Goal: Task Accomplishment & Management: Manage account settings

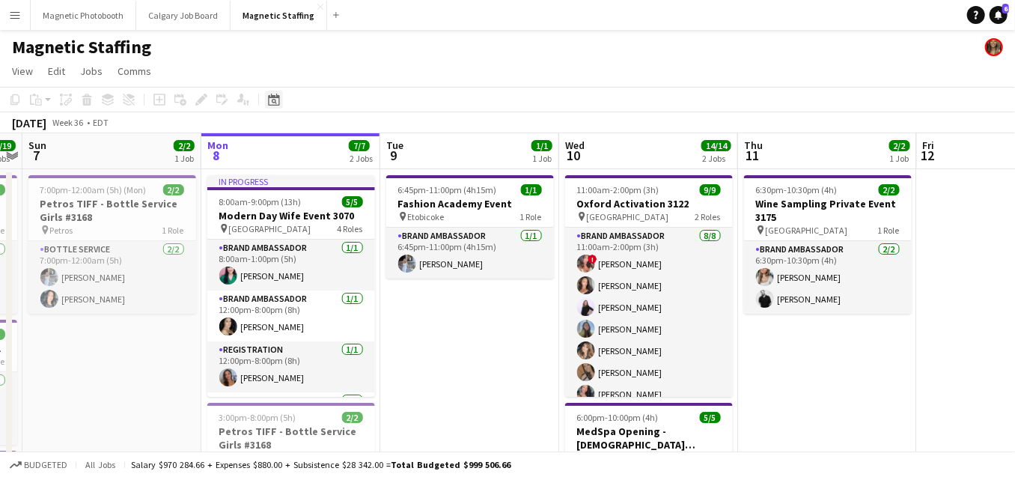
click at [274, 103] on icon "Date picker" at bounding box center [274, 100] width 12 height 12
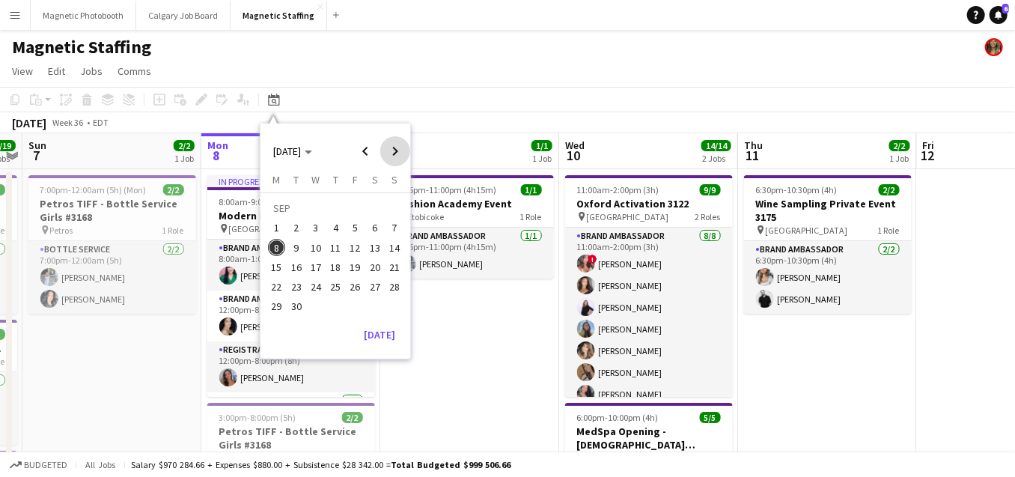
click at [393, 149] on span "Next month" at bounding box center [395, 151] width 30 height 30
click at [392, 204] on span "2" at bounding box center [394, 210] width 18 height 21
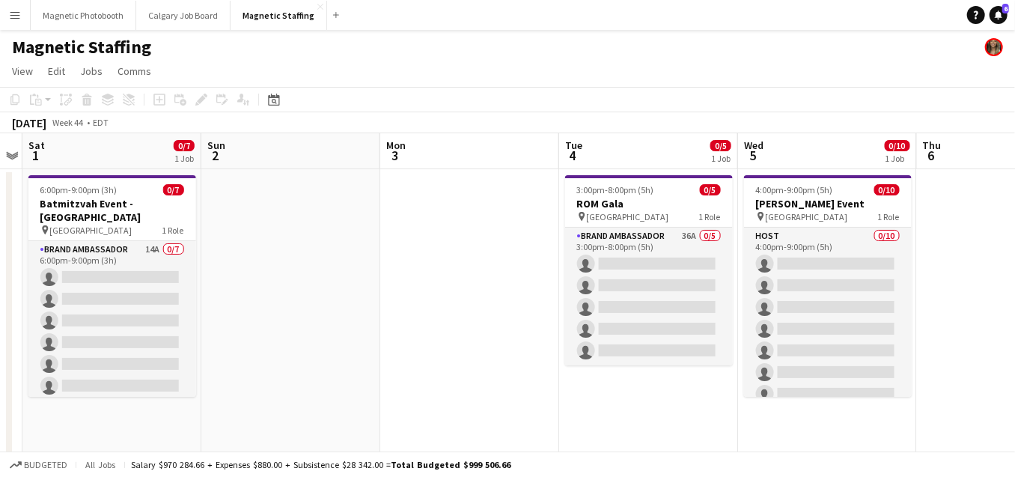
drag, startPoint x: 493, startPoint y: 243, endPoint x: 336, endPoint y: 243, distance: 156.4
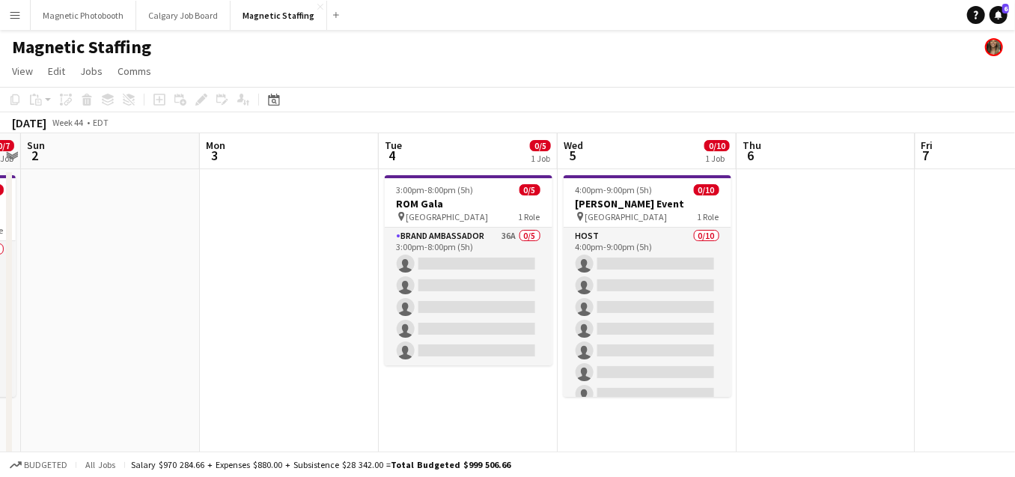
scroll to position [148, 0]
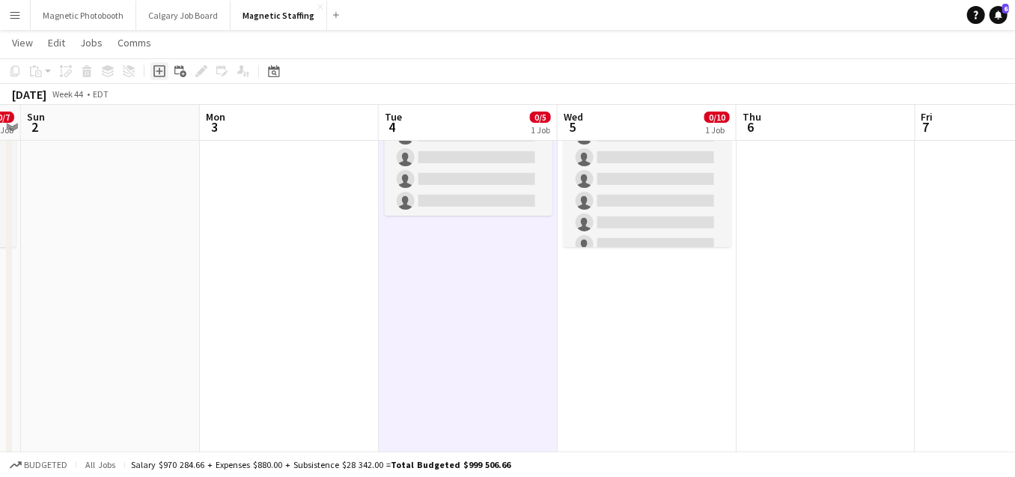
click at [159, 70] on icon at bounding box center [159, 70] width 7 height 7
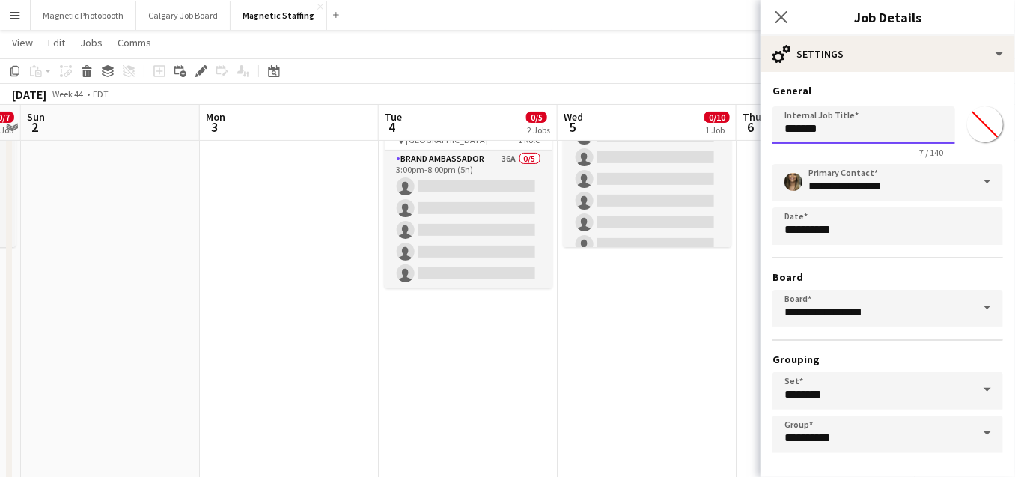
click at [849, 121] on input "*******" at bounding box center [863, 124] width 183 height 37
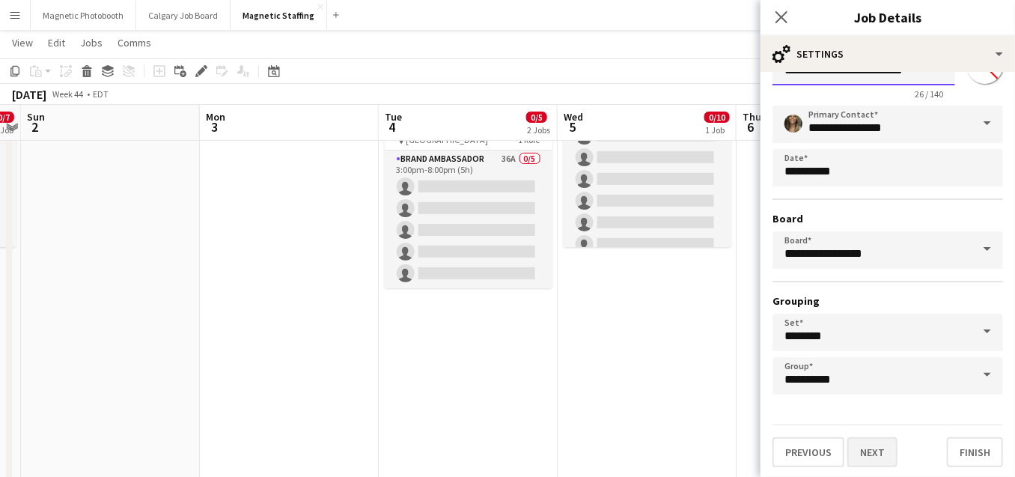
type input "**********"
click at [891, 459] on button "Next" at bounding box center [872, 452] width 50 height 30
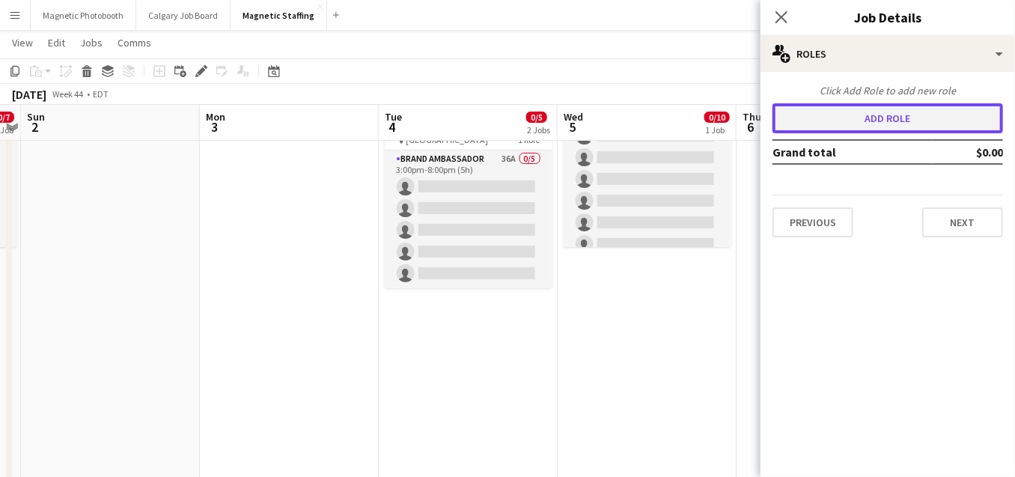
click at [917, 113] on button "Add role" at bounding box center [887, 118] width 231 height 30
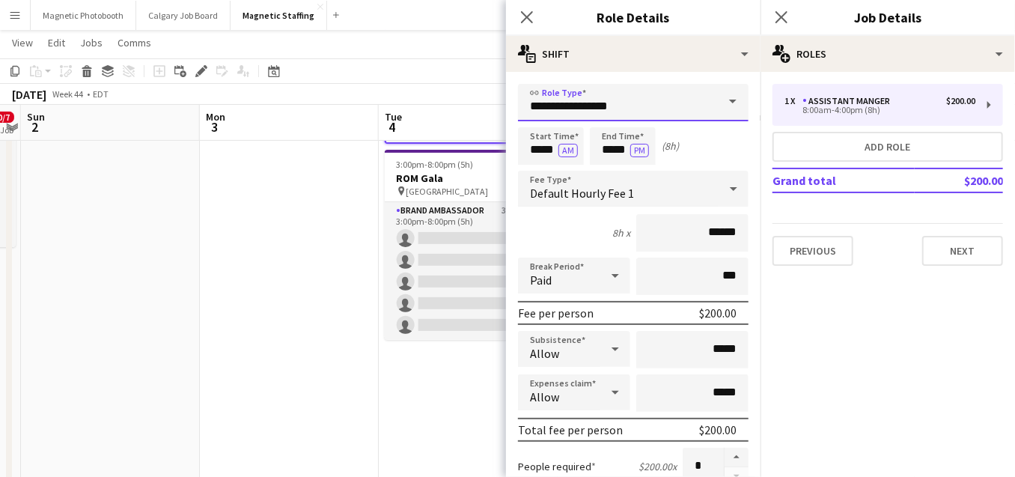
drag, startPoint x: 644, startPoint y: 103, endPoint x: 359, endPoint y: 80, distance: 285.3
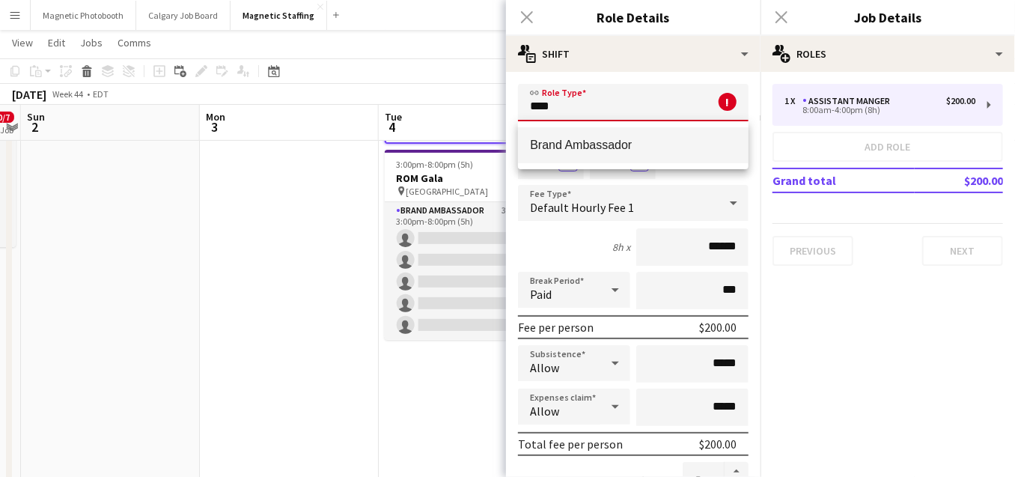
click at [615, 150] on span "Brand Ambassador" at bounding box center [633, 145] width 207 height 14
type input "**********"
type input "******"
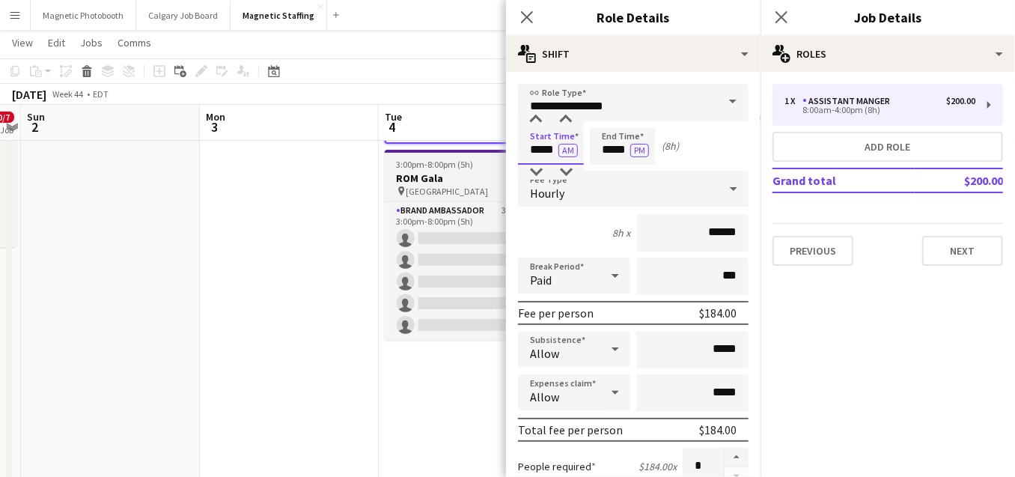
drag, startPoint x: 555, startPoint y: 151, endPoint x: 448, endPoint y: 151, distance: 107.0
type input "*****"
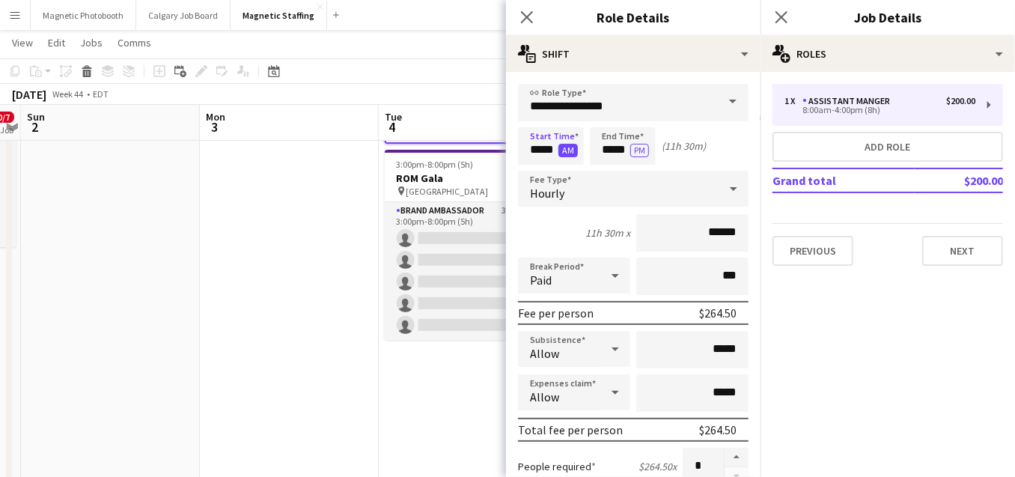
click at [565, 151] on button "AM" at bounding box center [567, 150] width 19 height 13
drag, startPoint x: 629, startPoint y: 153, endPoint x: 508, endPoint y: 149, distance: 120.6
type input "*****"
click at [720, 234] on input "******" at bounding box center [692, 232] width 112 height 37
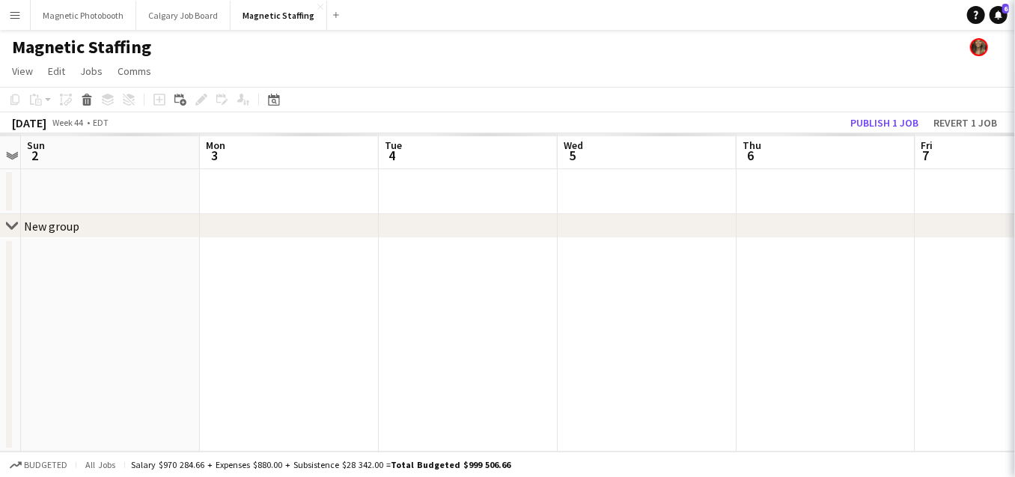
type input "*****"
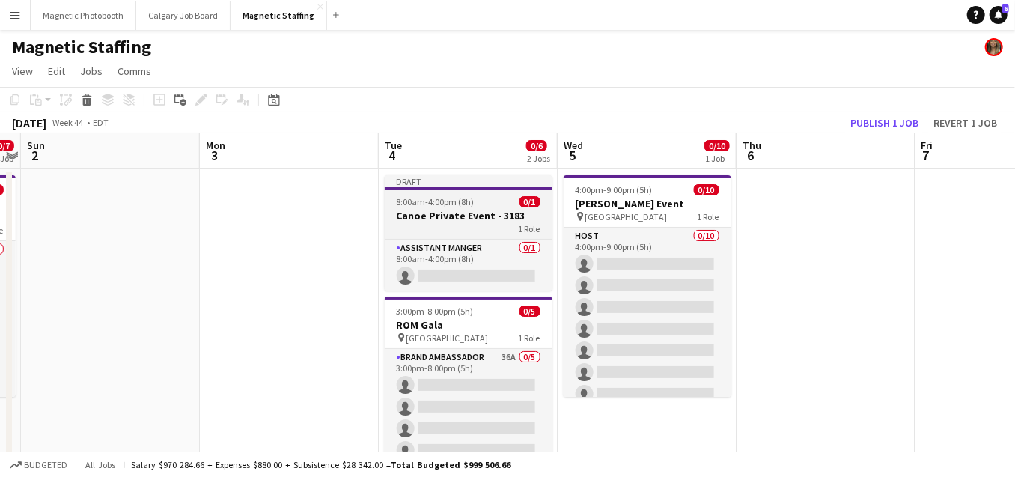
click at [433, 202] on span "8:00am-4:00pm (8h)" at bounding box center [436, 201] width 78 height 11
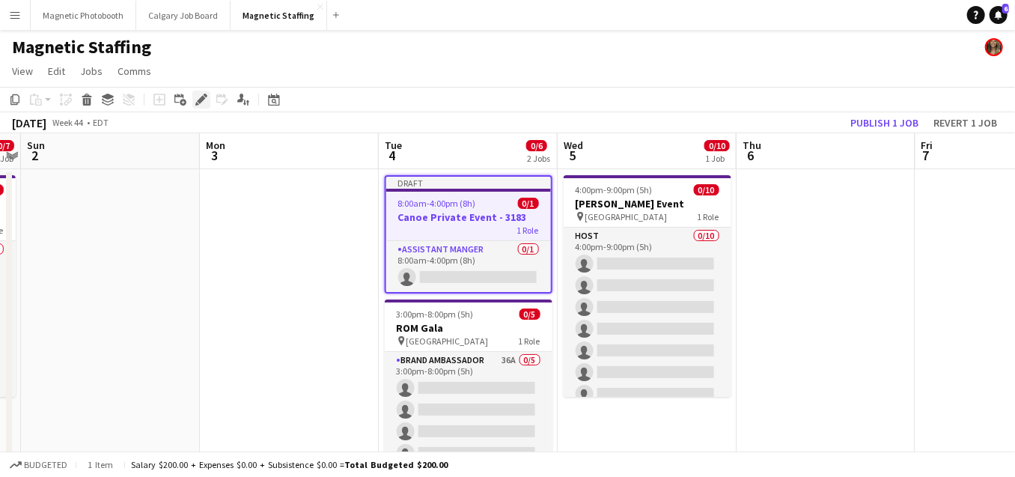
click at [197, 97] on icon "Edit" at bounding box center [201, 100] width 12 height 12
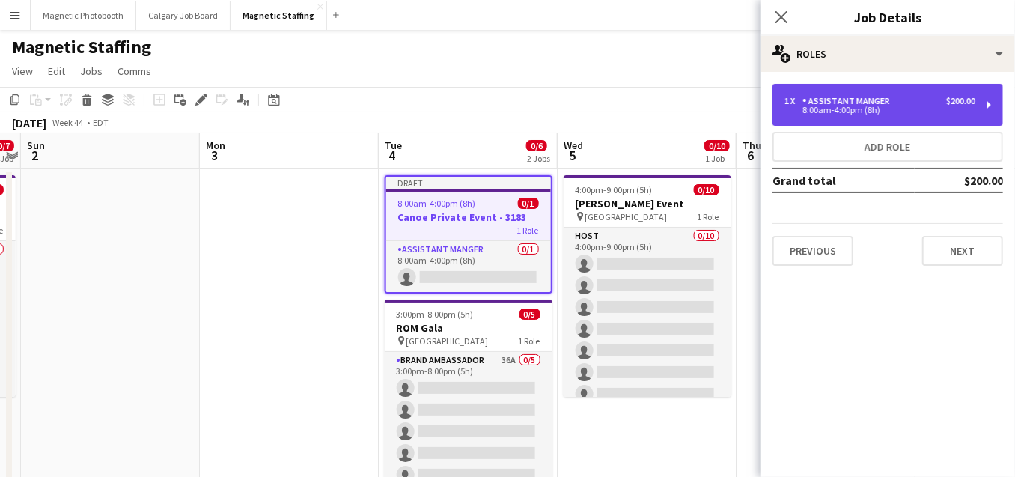
click at [829, 88] on div "1 x Assistant Manger $200.00 8:00am-4:00pm (8h)" at bounding box center [887, 105] width 231 height 42
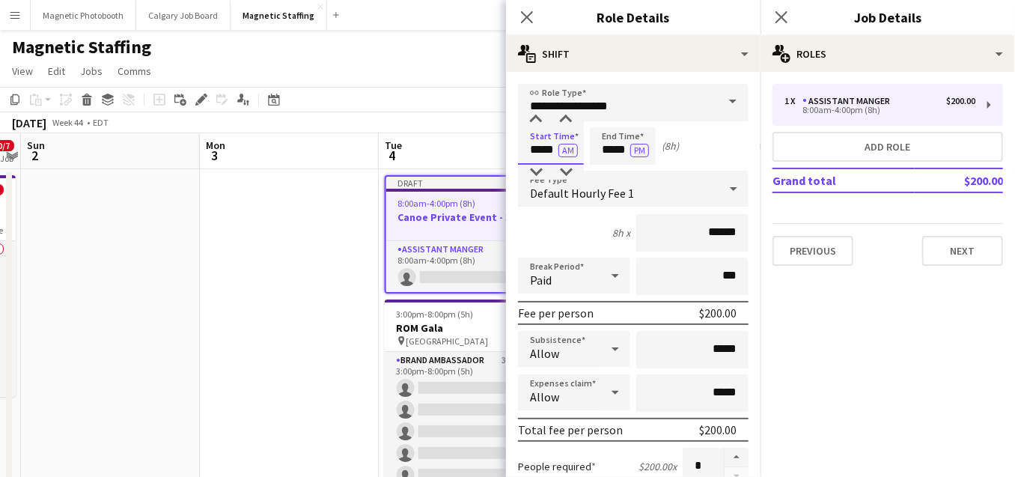
drag, startPoint x: 555, startPoint y: 150, endPoint x: 383, endPoint y: 150, distance: 172.2
click at [383, 150] on body "Menu Boards Boards Boards All jobs Status Workforce Workforce My Workforce Recr…" at bounding box center [507, 313] width 1015 height 626
type input "*****"
click at [567, 147] on button "AM" at bounding box center [567, 150] width 19 height 13
drag, startPoint x: 628, startPoint y: 150, endPoint x: 472, endPoint y: 144, distance: 156.5
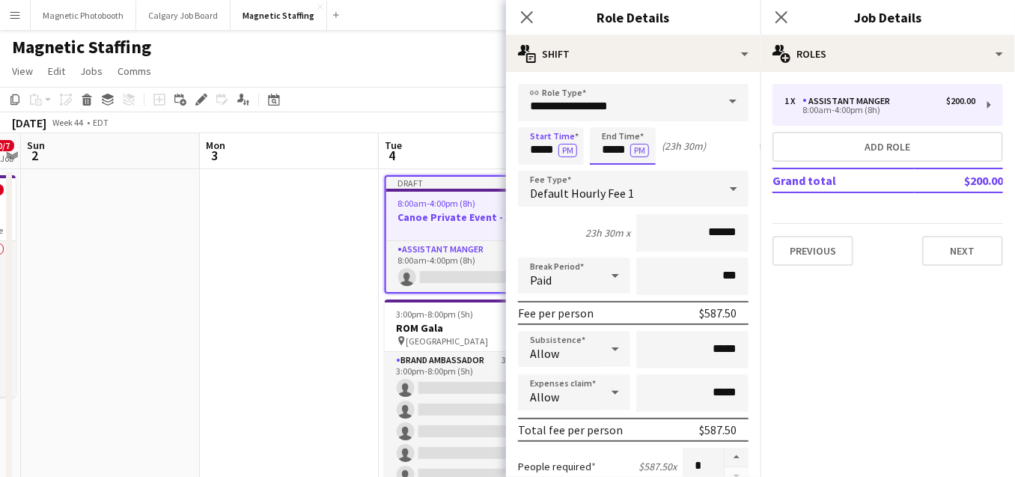
click at [478, 148] on body "Menu Boards Boards Boards All jobs Status Workforce Workforce My Workforce Recr…" at bounding box center [507, 313] width 1015 height 626
type input "*****"
drag, startPoint x: 552, startPoint y: 106, endPoint x: 362, endPoint y: 90, distance: 190.0
click at [375, 100] on body "Menu Boards Boards Boards All jobs Status Workforce Workforce My Workforce Recr…" at bounding box center [507, 313] width 1015 height 626
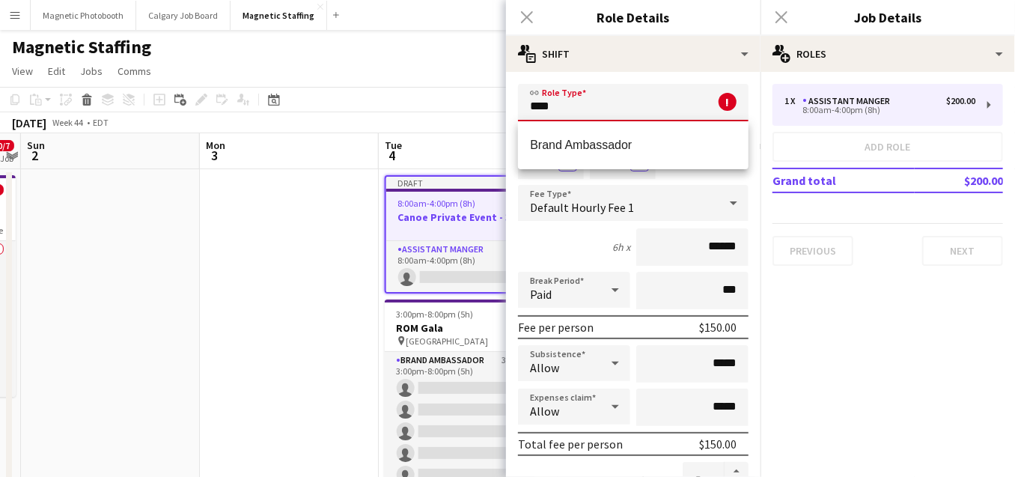
click at [621, 150] on span "Brand Ambassador" at bounding box center [633, 145] width 207 height 14
type input "**********"
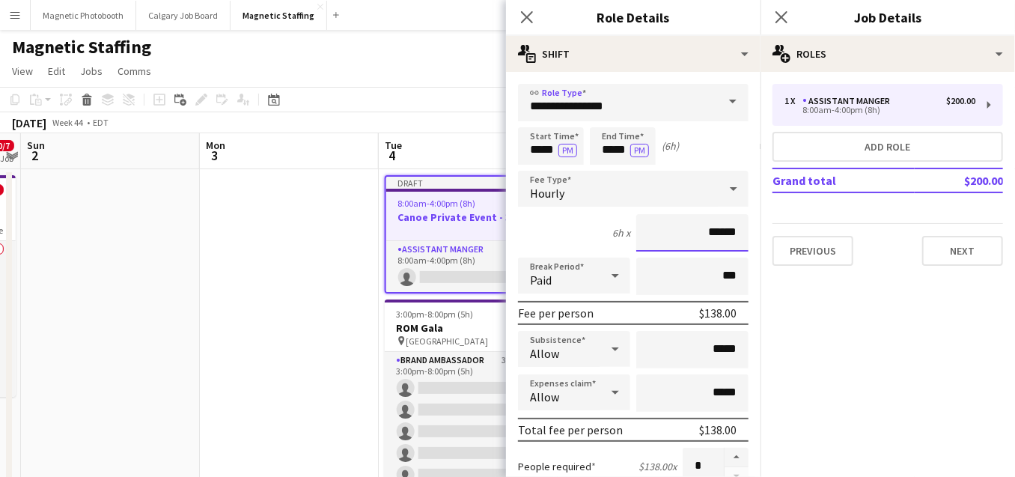
click at [719, 231] on input "******" at bounding box center [692, 232] width 112 height 37
type input "******"
click at [745, 453] on button "button" at bounding box center [737, 457] width 24 height 19
type input "*"
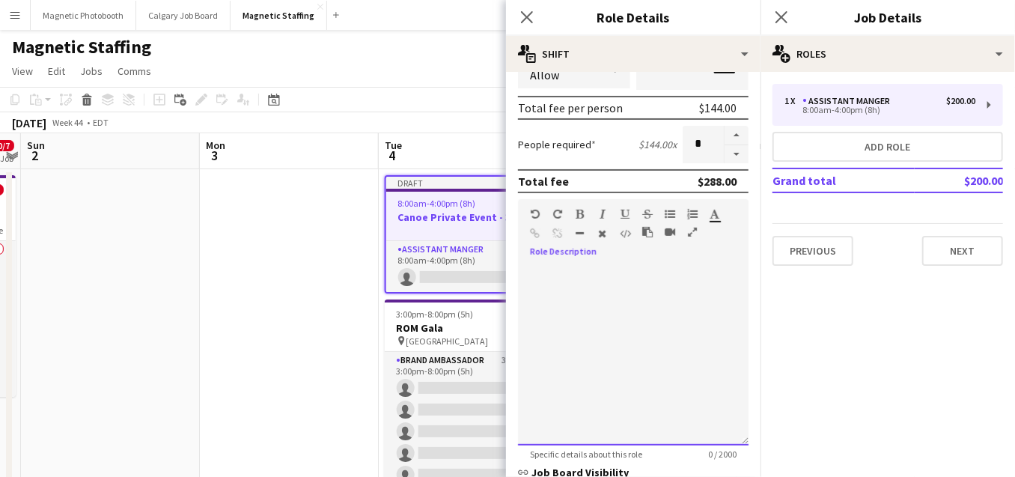
click at [622, 320] on div at bounding box center [633, 356] width 231 height 180
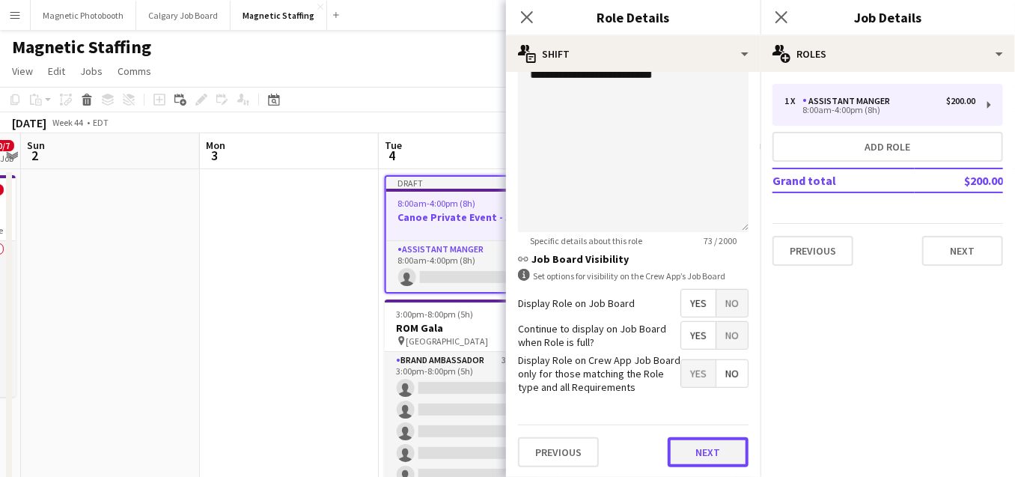
click at [713, 459] on button "Next" at bounding box center [708, 452] width 81 height 30
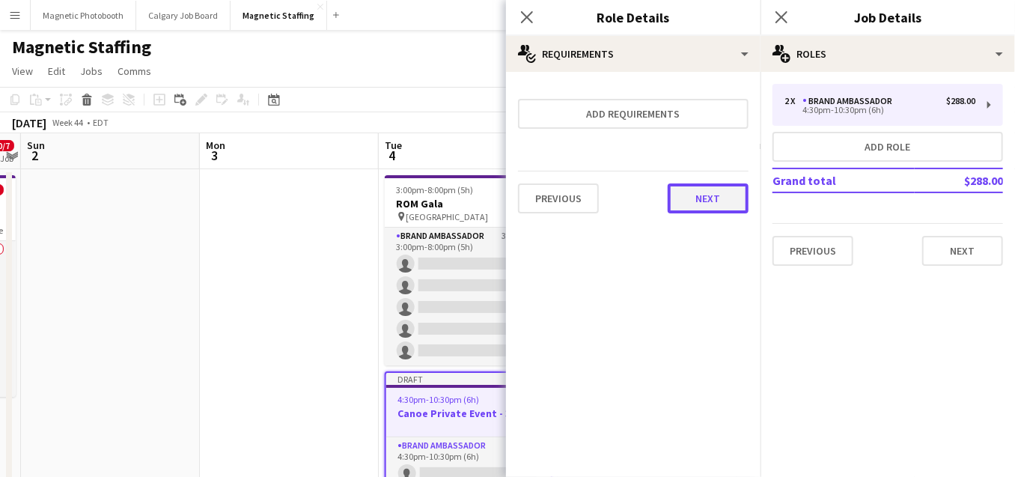
click at [722, 197] on button "Next" at bounding box center [708, 198] width 81 height 30
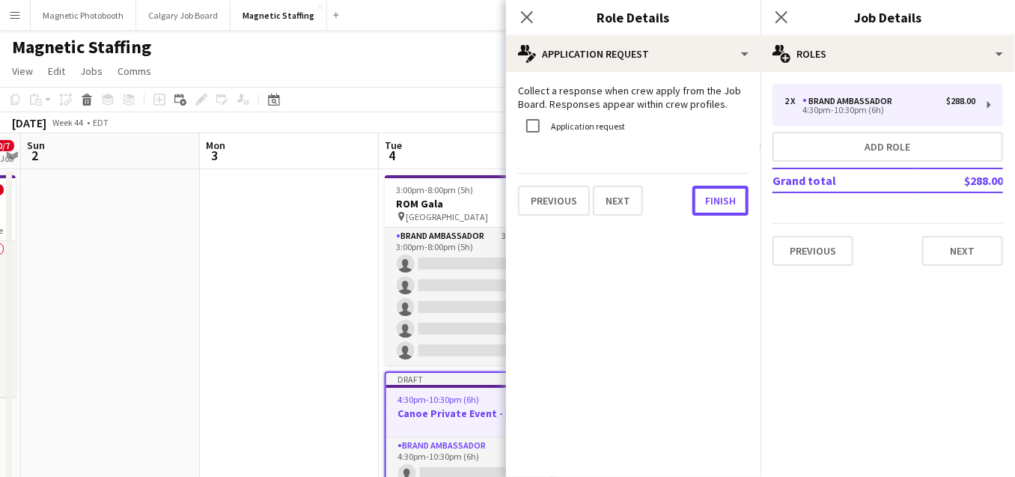
click at [722, 197] on button "Finish" at bounding box center [720, 201] width 56 height 30
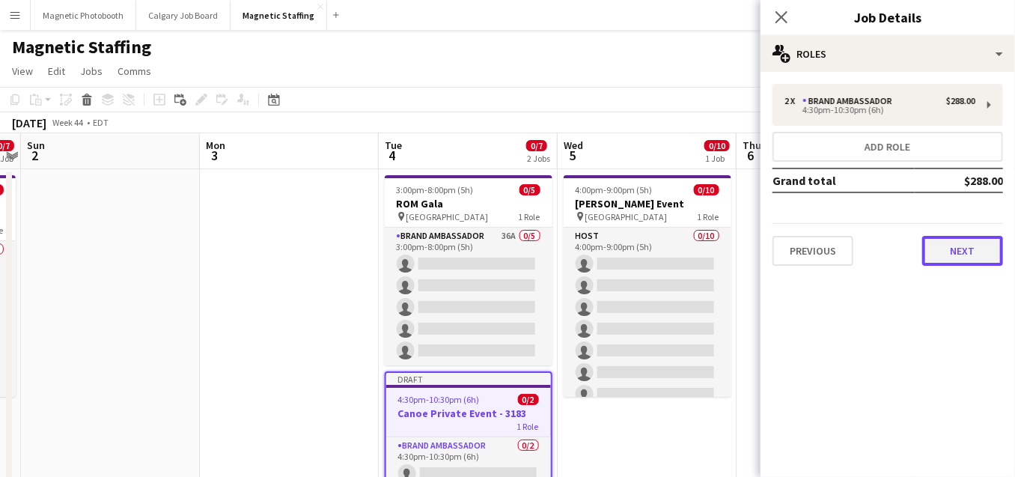
click at [957, 257] on button "Next" at bounding box center [962, 251] width 81 height 30
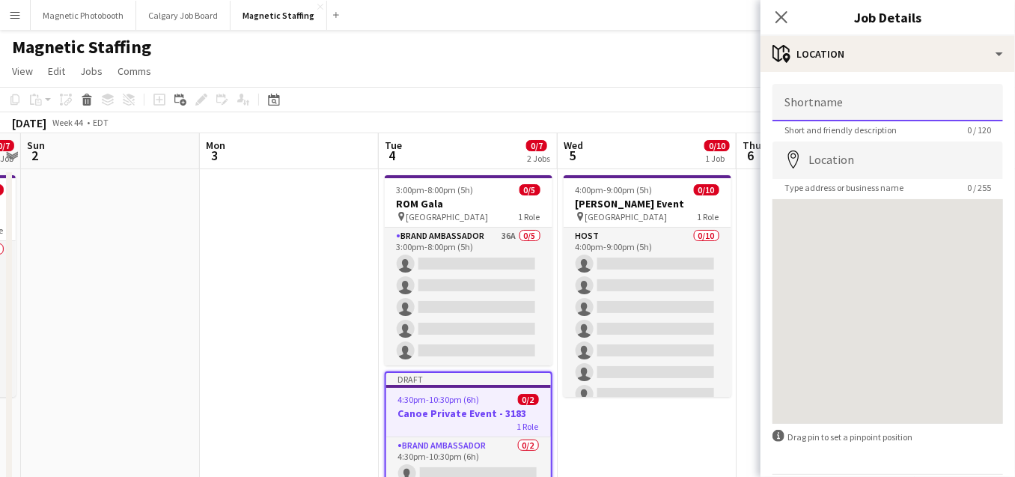
click at [872, 104] on input "Shortname" at bounding box center [887, 102] width 231 height 37
type input "*****"
click at [849, 168] on input "Location" at bounding box center [887, 159] width 231 height 37
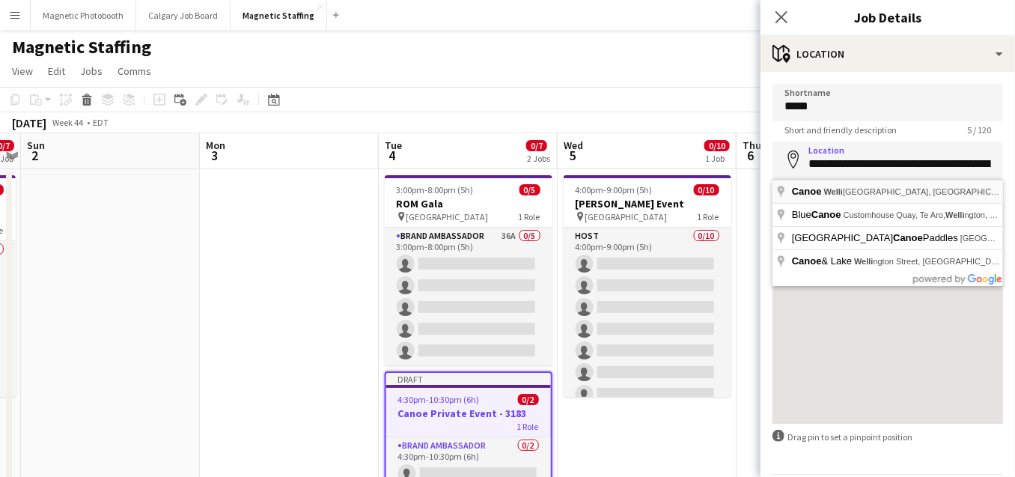
type input "**********"
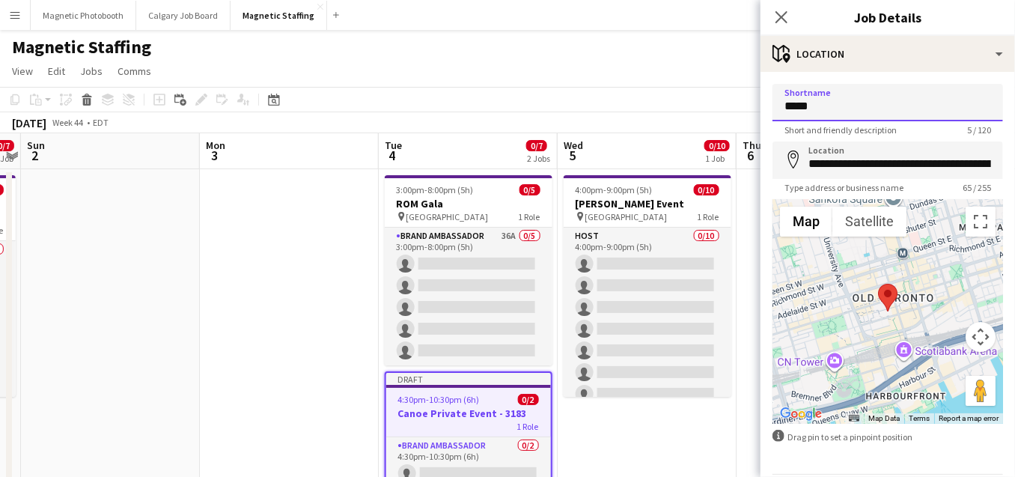
drag, startPoint x: 835, startPoint y: 112, endPoint x: 692, endPoint y: 98, distance: 142.9
click at [694, 109] on body "Menu Boards Boards Boards All jobs Status Workforce Workforce My Workforce Recr…" at bounding box center [507, 324] width 1015 height 648
type input "*"
type input "**********"
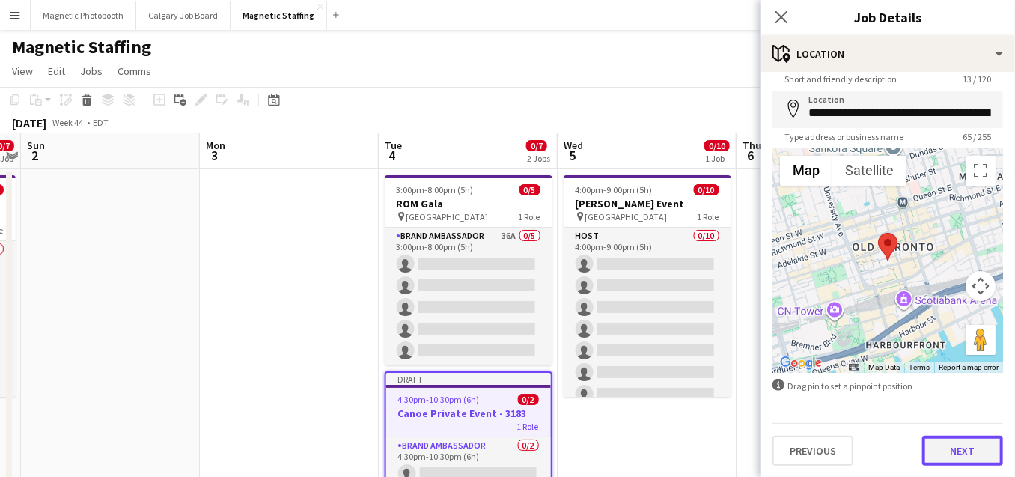
click at [939, 459] on button "Next" at bounding box center [962, 451] width 81 height 30
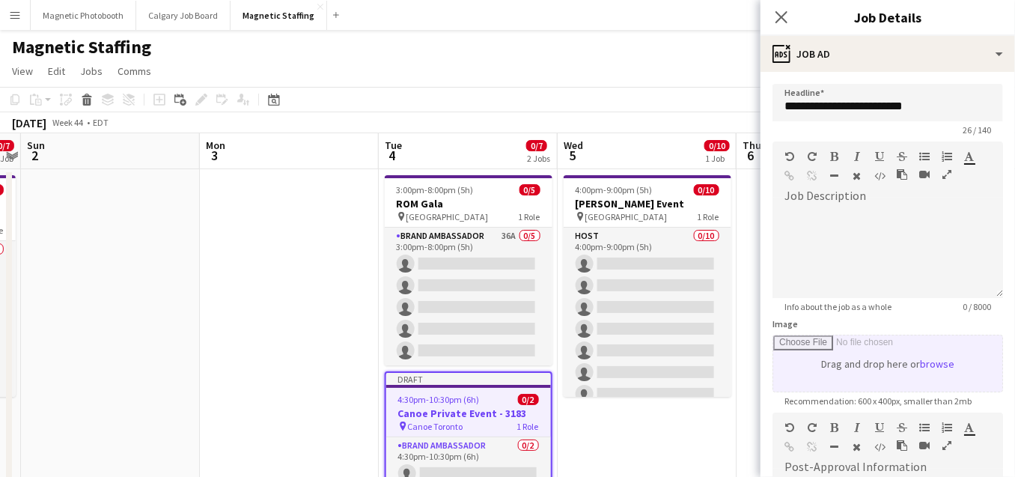
scroll to position [262, 0]
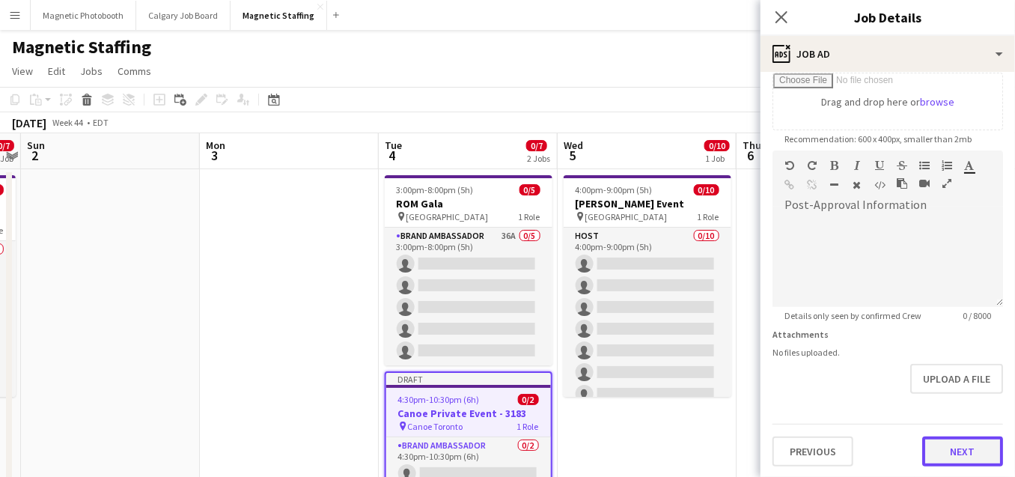
click at [939, 458] on button "Next" at bounding box center [962, 451] width 81 height 30
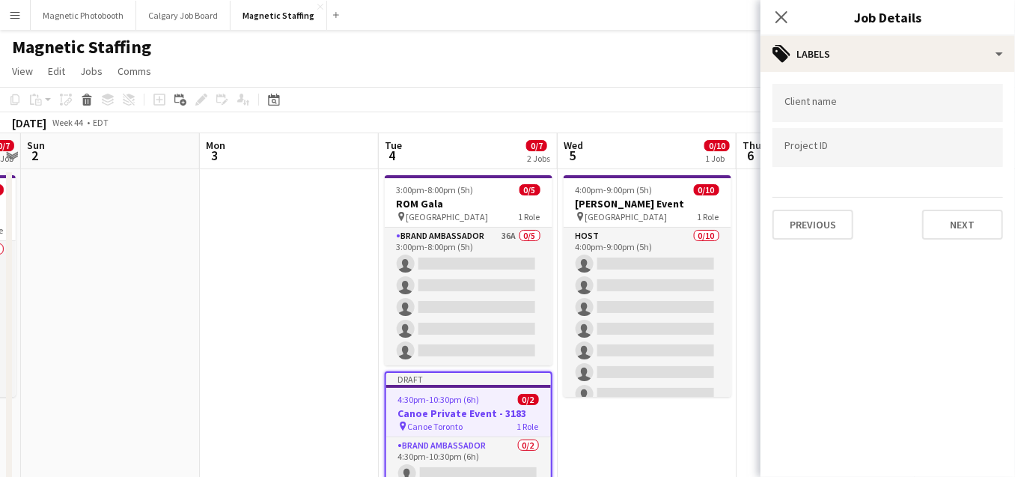
scroll to position [169, 0]
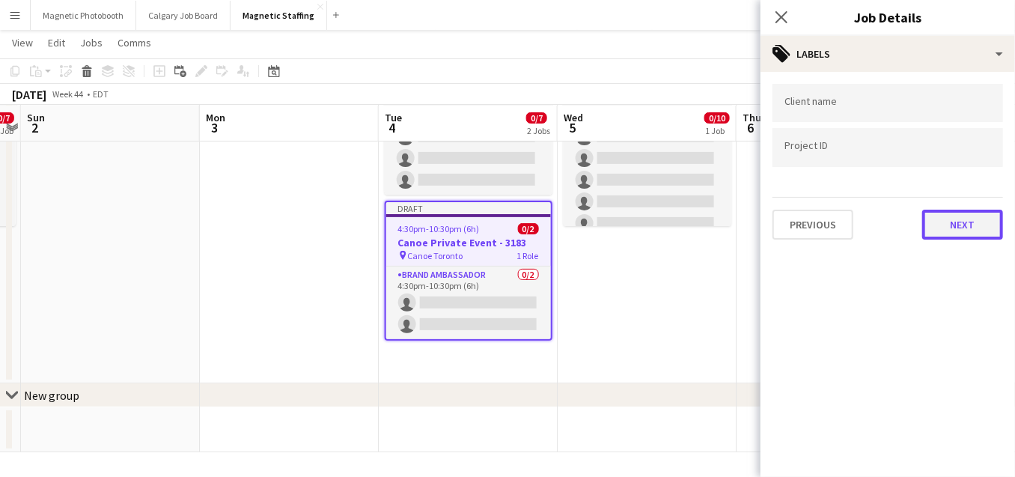
click at [975, 237] on button "Next" at bounding box center [962, 225] width 81 height 30
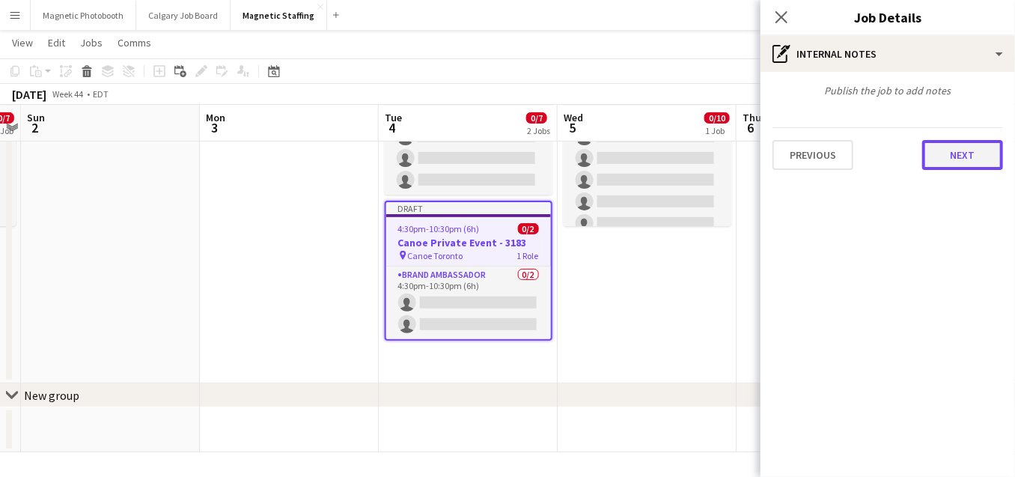
click at [964, 142] on button "Next" at bounding box center [962, 155] width 81 height 30
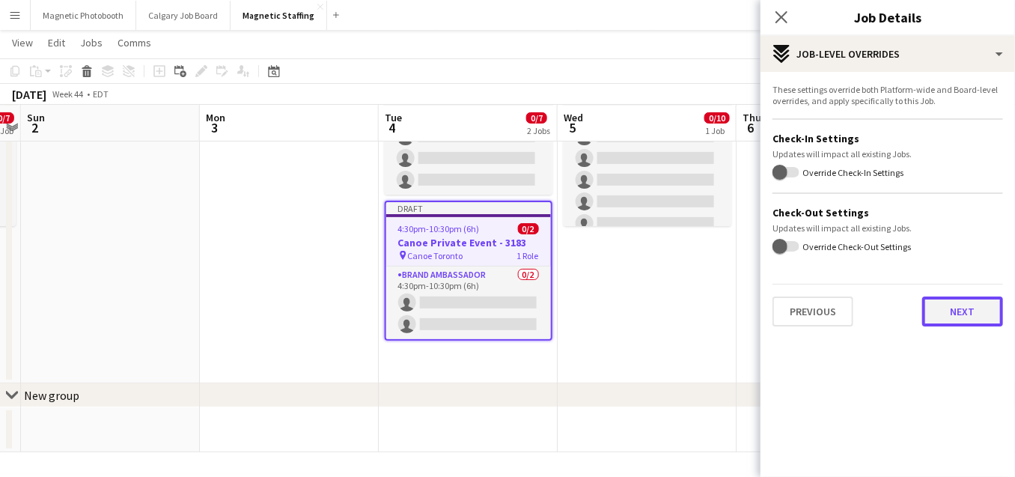
click at [978, 322] on button "Next" at bounding box center [962, 311] width 81 height 30
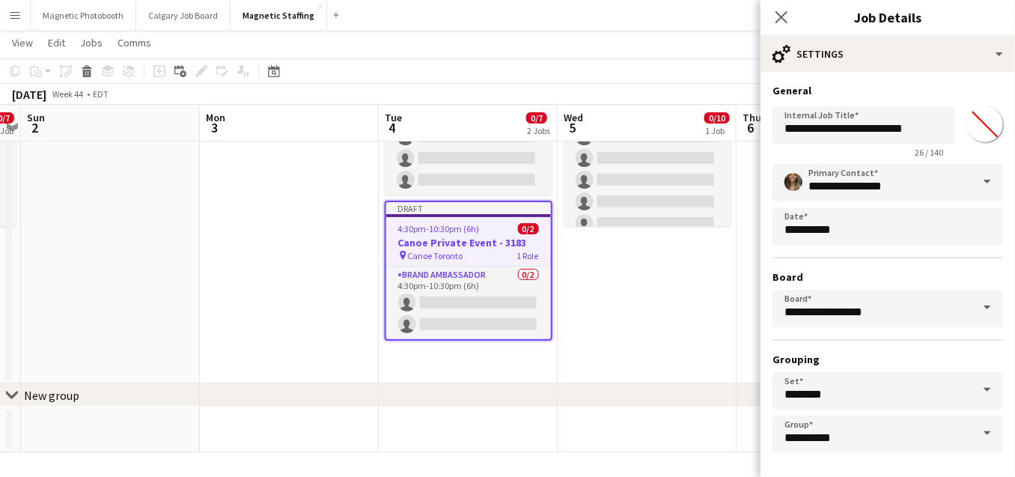
scroll to position [58, 0]
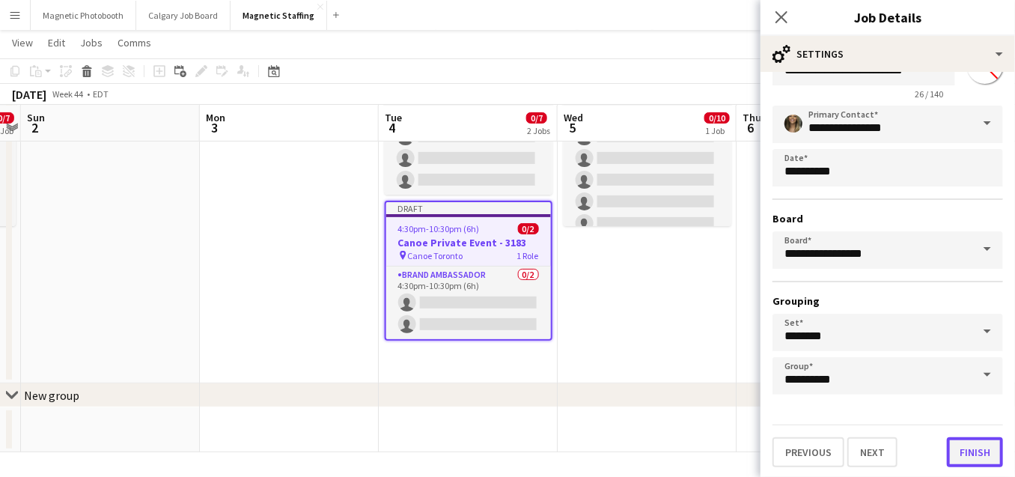
click at [982, 448] on button "Finish" at bounding box center [975, 452] width 56 height 30
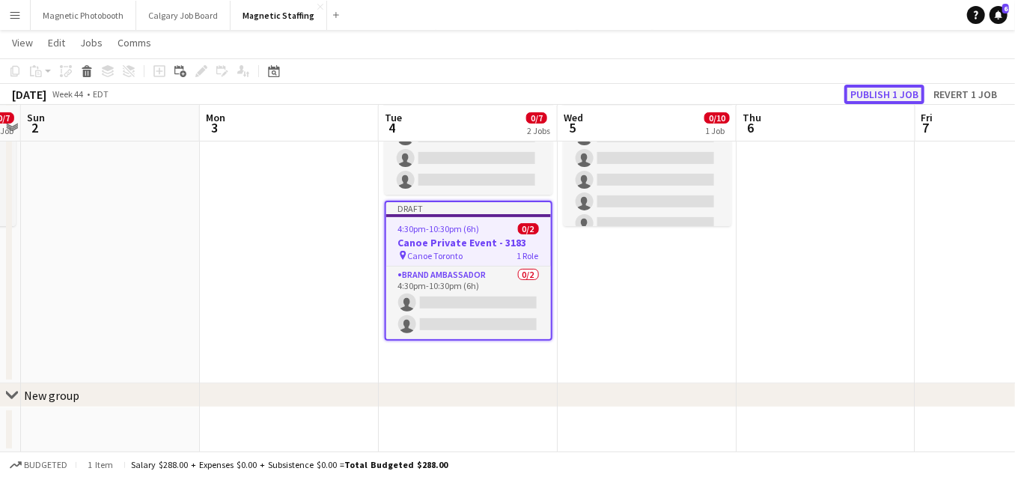
click at [903, 92] on button "Publish 1 job" at bounding box center [884, 94] width 80 height 19
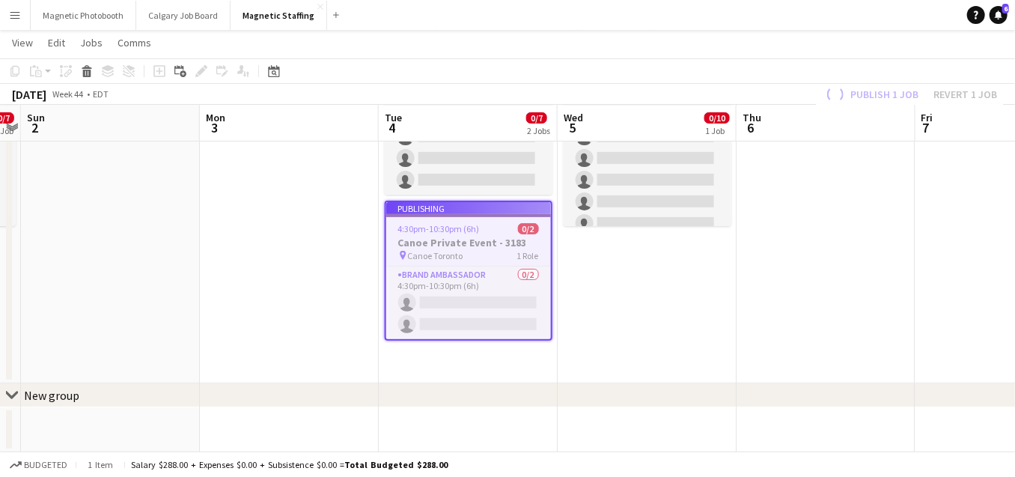
scroll to position [157, 0]
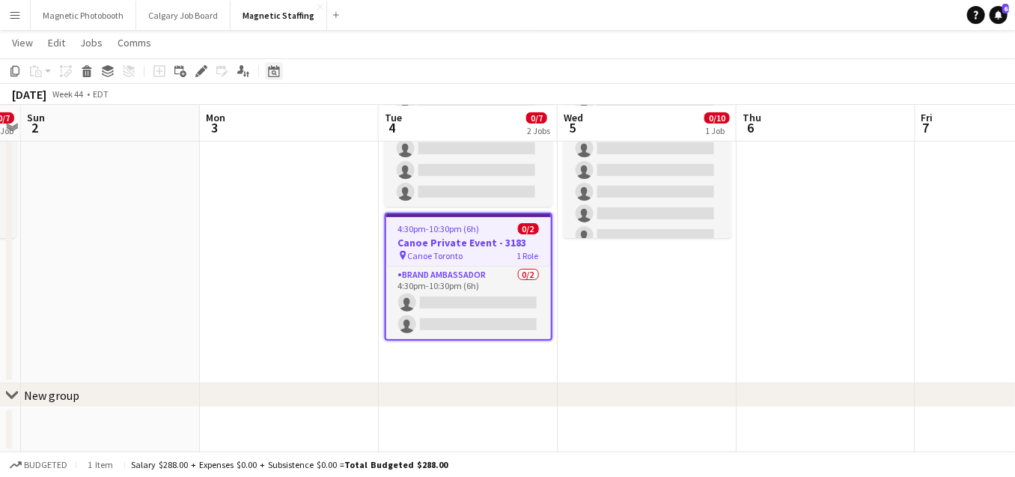
click at [277, 72] on icon "Date picker" at bounding box center [274, 71] width 12 height 12
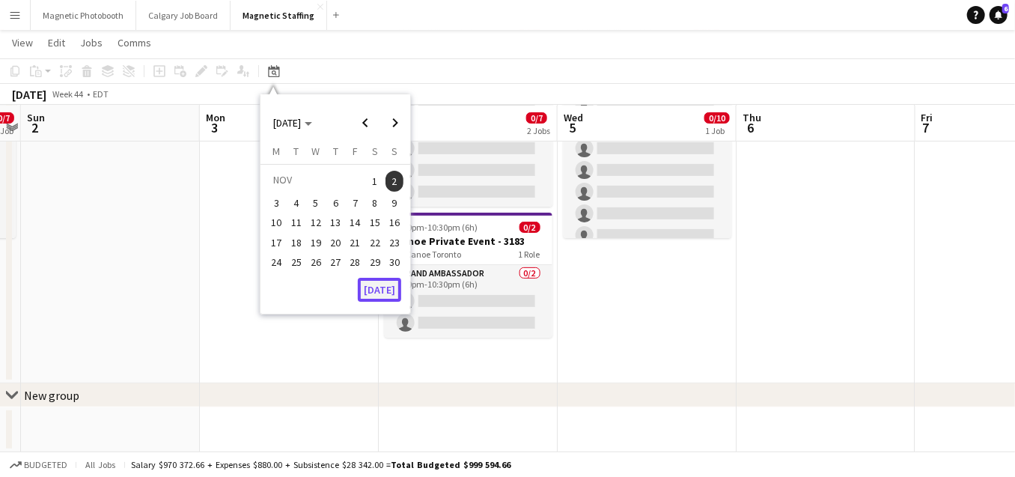
click at [386, 296] on button "[DATE]" at bounding box center [379, 290] width 43 height 24
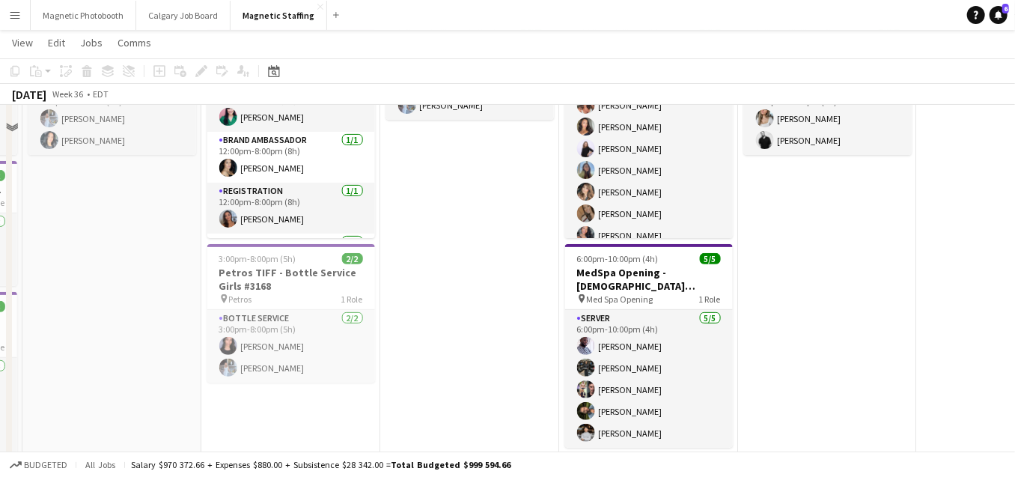
scroll to position [0, 0]
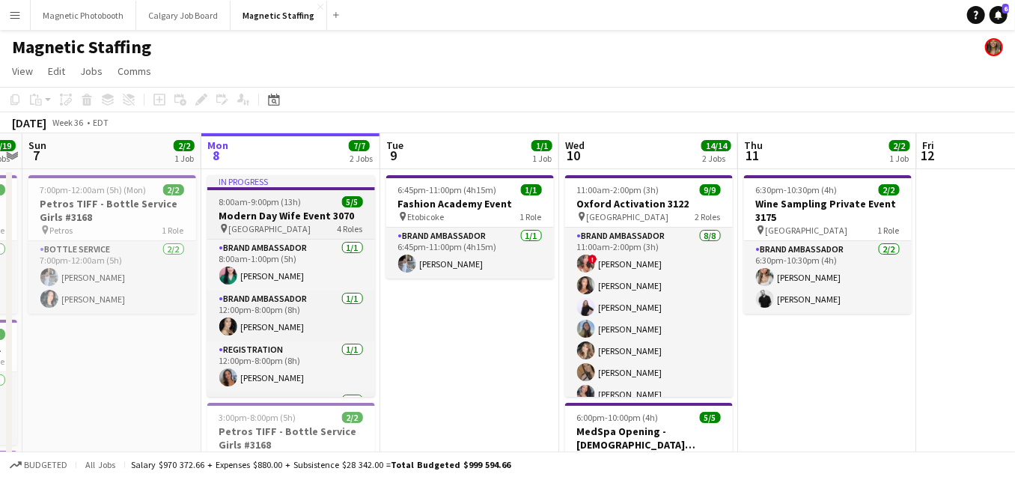
click at [269, 220] on h3 "Modern Day Wife Event 3070" at bounding box center [291, 215] width 168 height 13
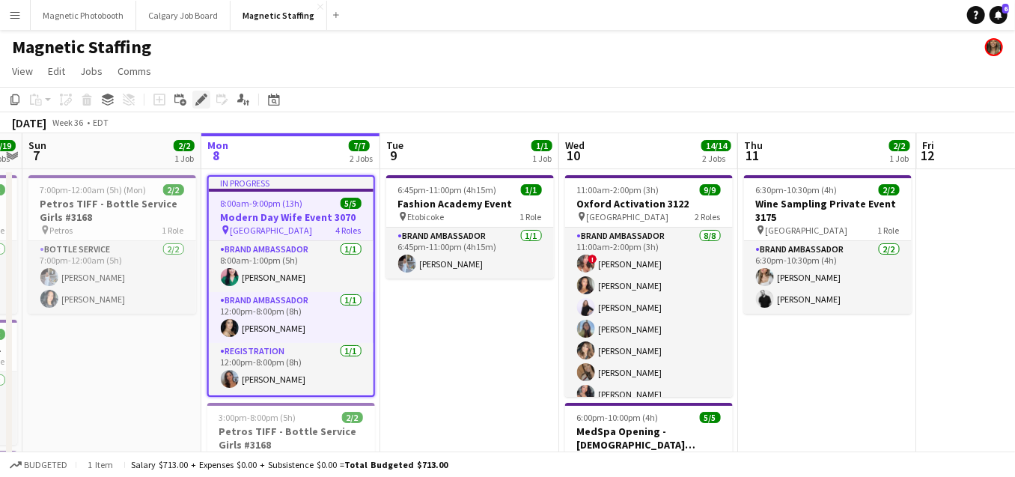
click at [201, 97] on icon at bounding box center [201, 100] width 8 height 8
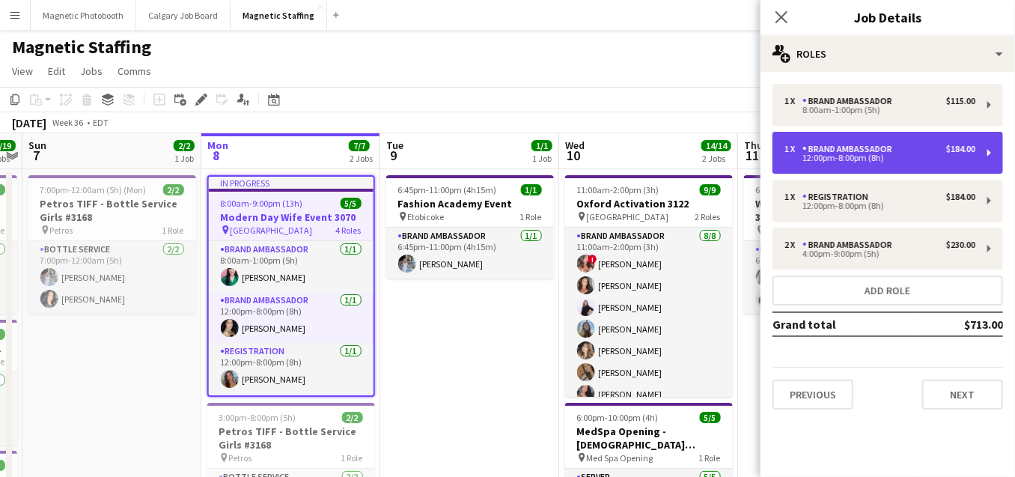
click at [888, 159] on div "12:00pm-8:00pm (8h)" at bounding box center [879, 157] width 191 height 7
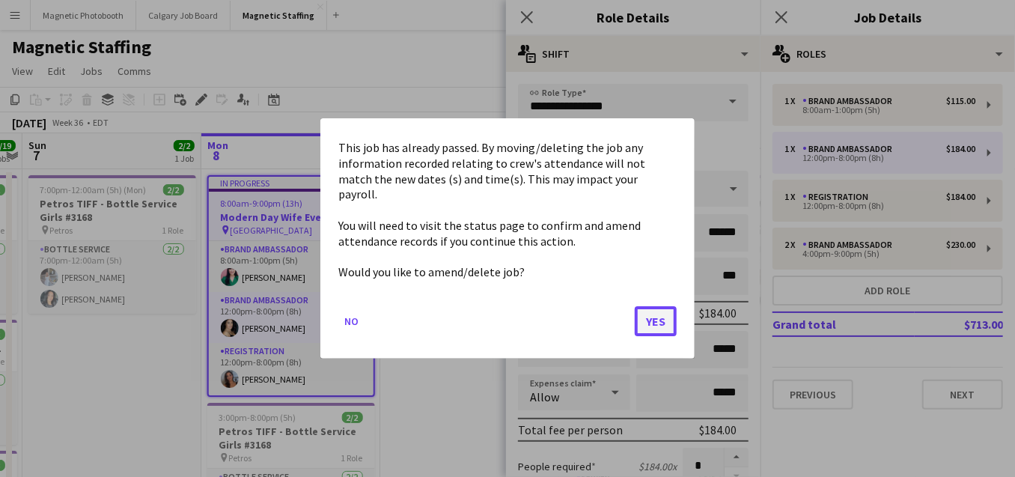
click at [668, 323] on button "Yes" at bounding box center [656, 321] width 42 height 30
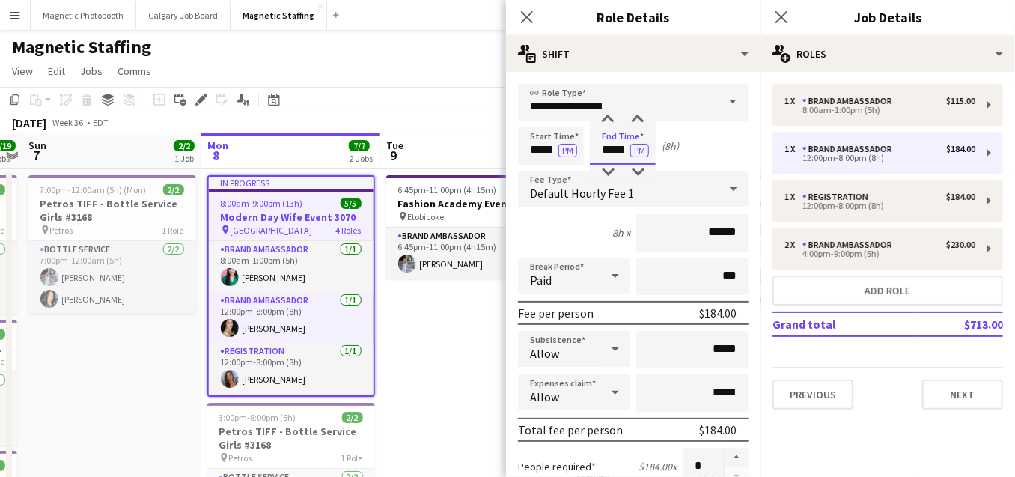
type input "*****"
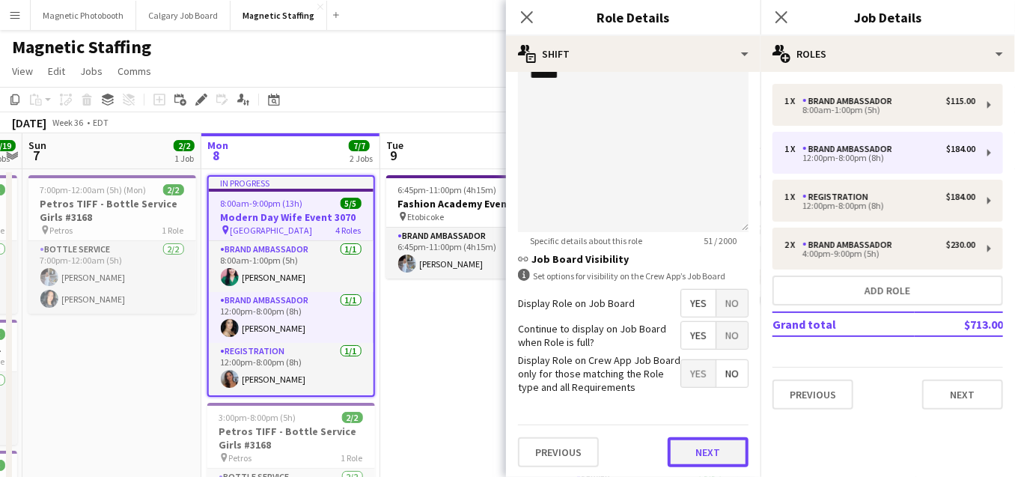
click at [694, 448] on button "Next" at bounding box center [708, 452] width 81 height 30
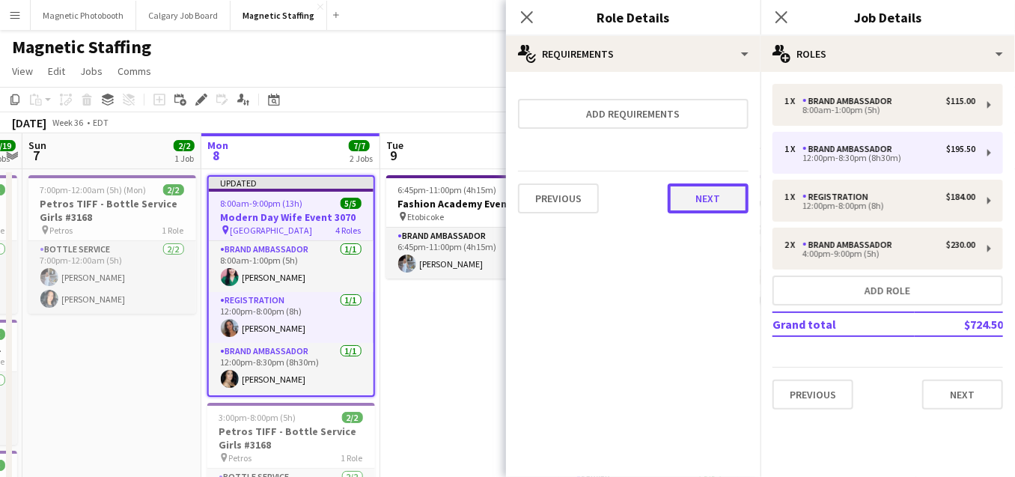
click at [689, 209] on button "Next" at bounding box center [708, 198] width 81 height 30
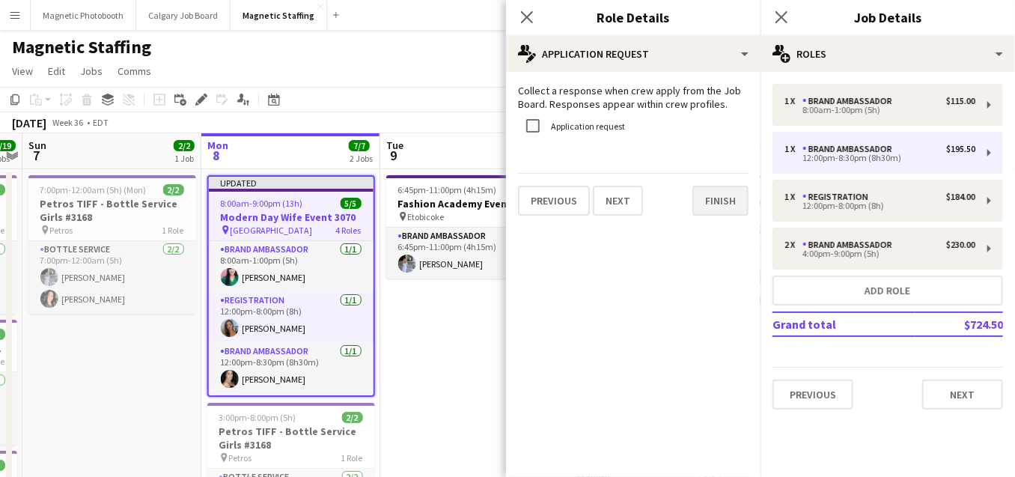
click at [692, 204] on div "Previous Next Finish" at bounding box center [633, 194] width 231 height 43
click at [728, 195] on button "Finish" at bounding box center [720, 201] width 56 height 30
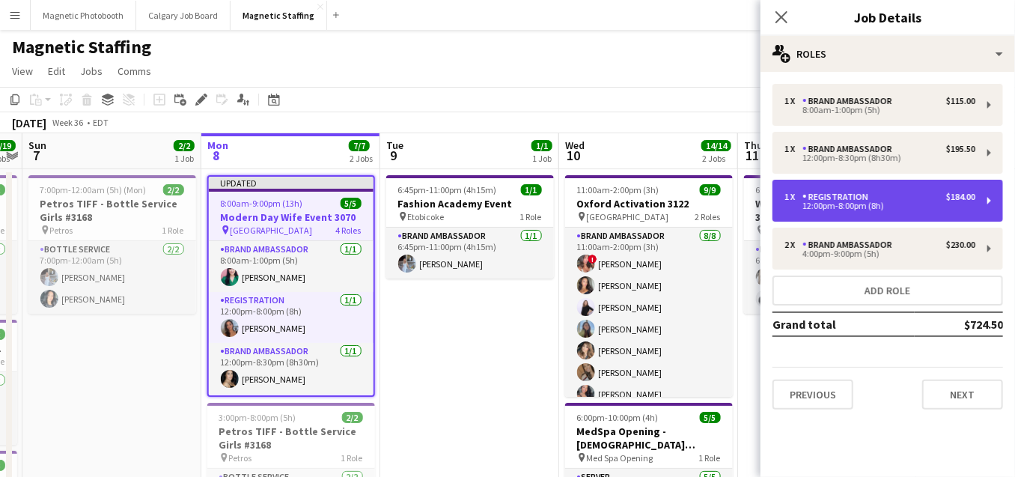
click at [848, 205] on div "12:00pm-8:00pm (8h)" at bounding box center [879, 205] width 191 height 7
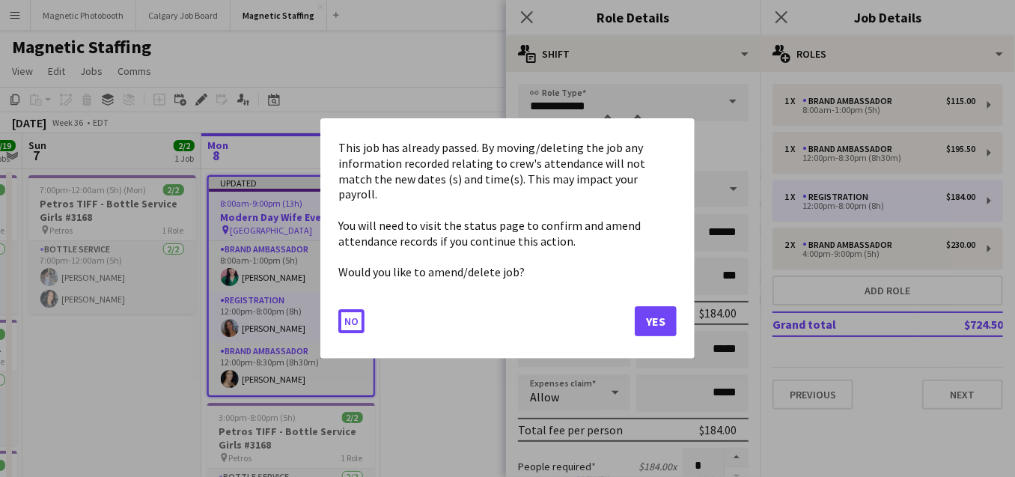
drag, startPoint x: 626, startPoint y: 151, endPoint x: 524, endPoint y: 151, distance: 102.5
click at [660, 313] on button "Yes" at bounding box center [656, 321] width 42 height 30
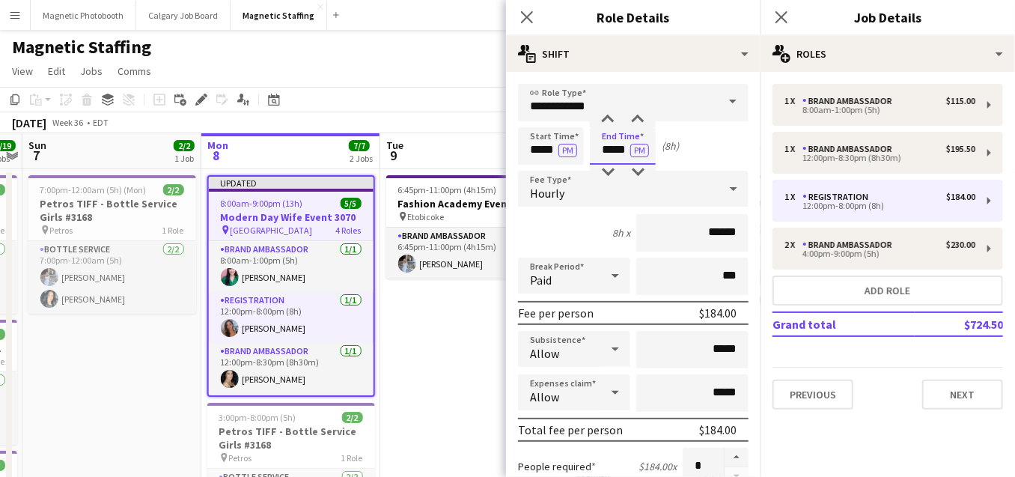
drag, startPoint x: 629, startPoint y: 150, endPoint x: 548, endPoint y: 146, distance: 80.9
click at [550, 148] on div "Start Time ***** PM End Time ***** PM (8h)" at bounding box center [633, 145] width 231 height 37
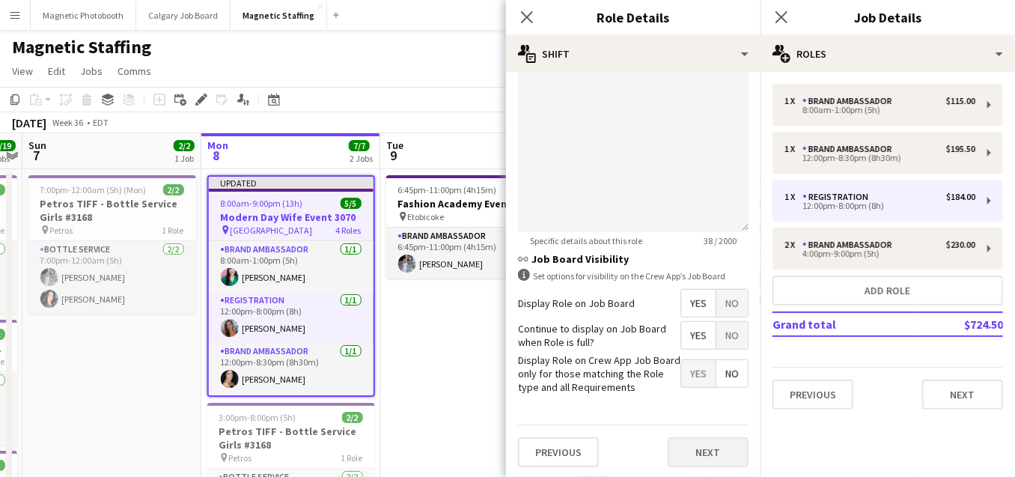
type input "*****"
click at [701, 463] on button "Next" at bounding box center [708, 452] width 81 height 30
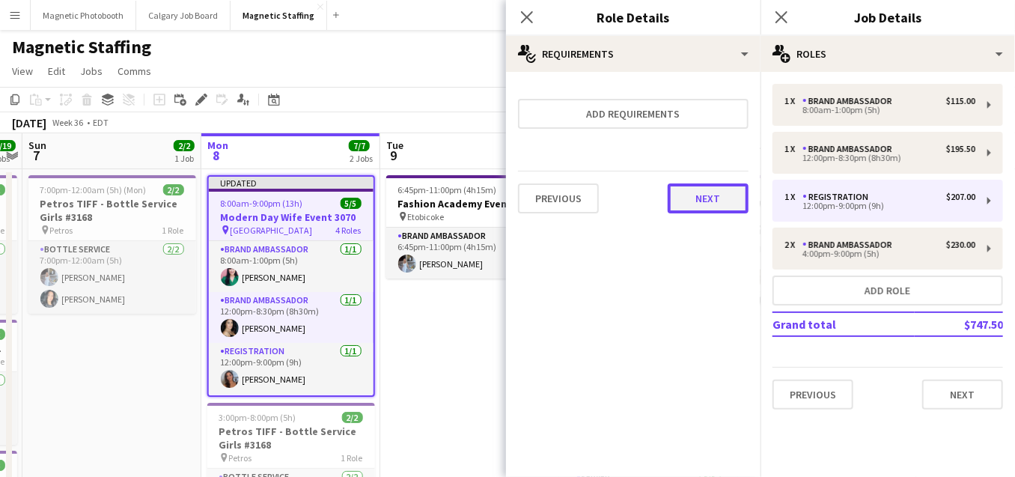
click at [703, 192] on button "Next" at bounding box center [708, 198] width 81 height 30
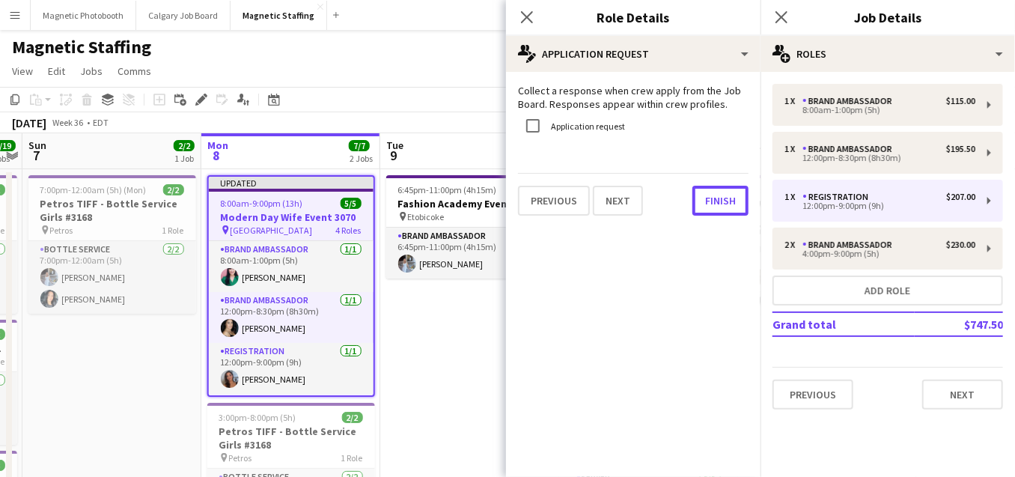
click at [703, 192] on button "Finish" at bounding box center [720, 201] width 56 height 30
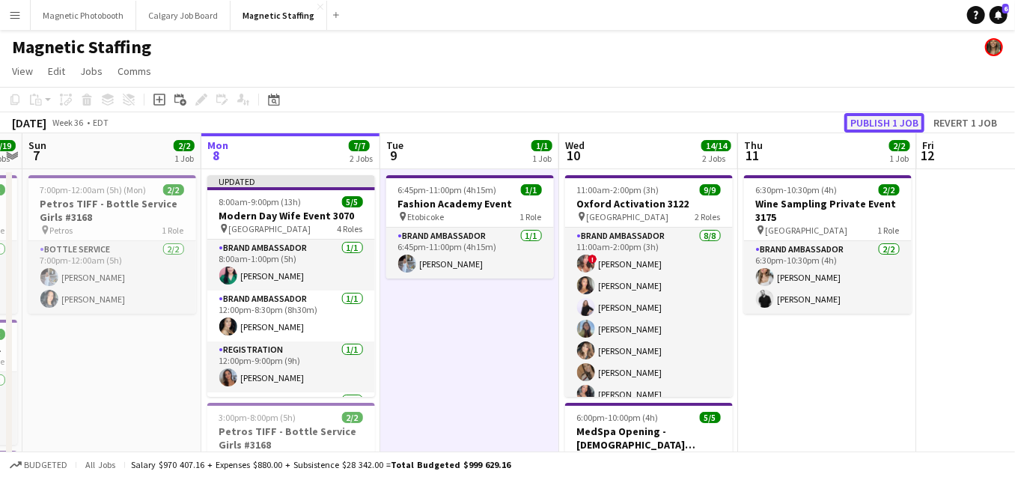
click at [899, 127] on button "Publish 1 job" at bounding box center [884, 122] width 80 height 19
click at [265, 101] on div "Date picker" at bounding box center [274, 100] width 18 height 18
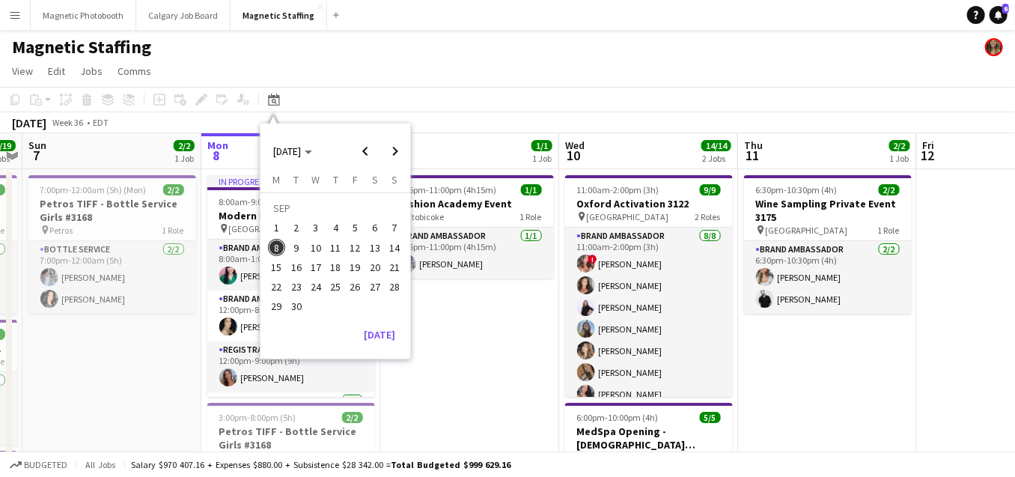
click at [382, 263] on span "20" at bounding box center [375, 267] width 18 height 18
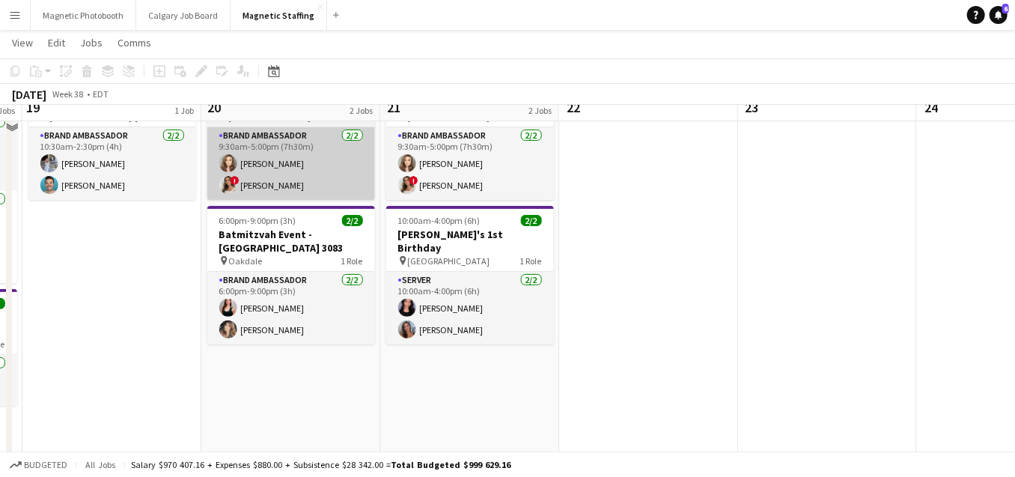
scroll to position [113, 0]
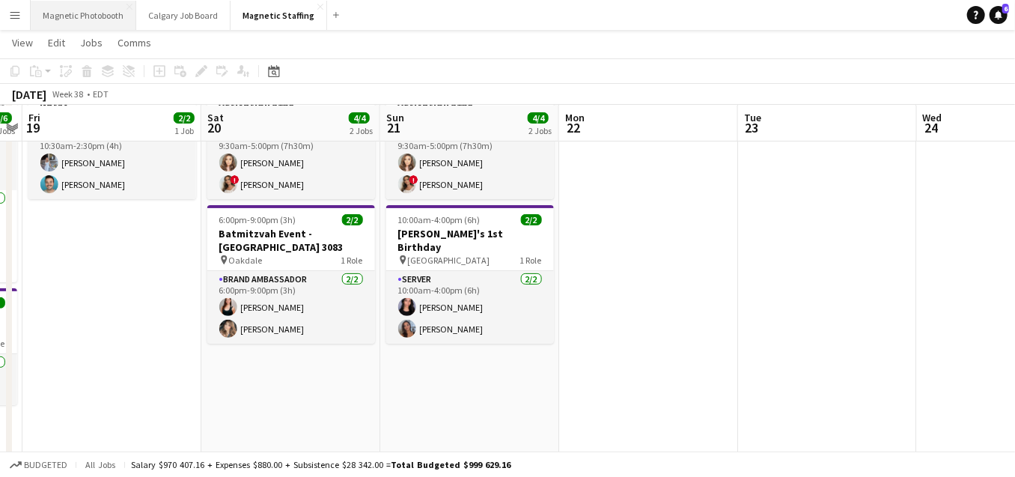
click at [85, 19] on button "Magnetic Photobooth Close" at bounding box center [84, 15] width 106 height 29
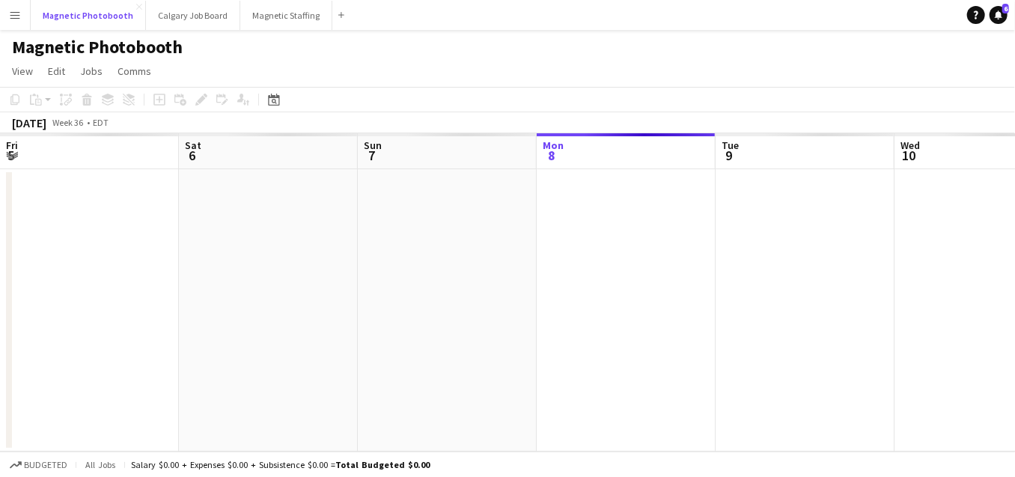
scroll to position [0, 358]
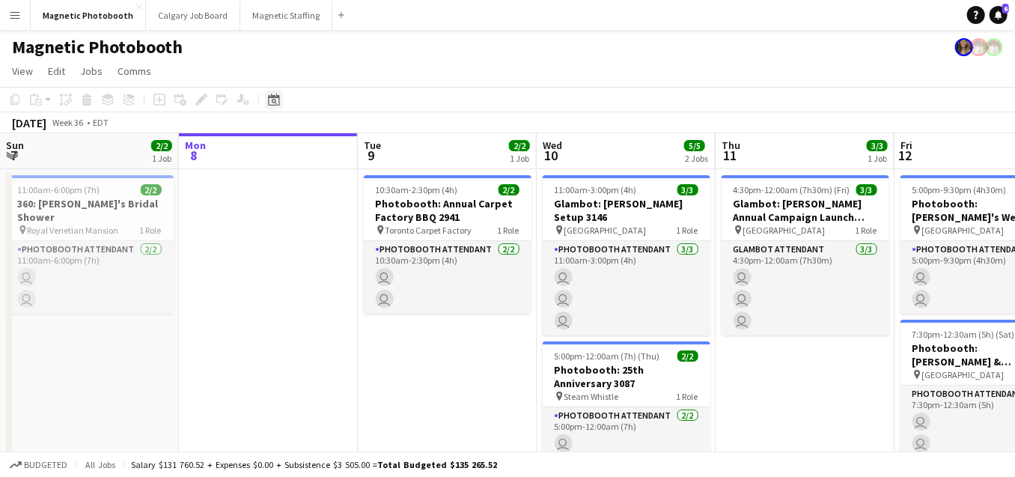
click at [275, 96] on icon "Date picker" at bounding box center [274, 100] width 12 height 12
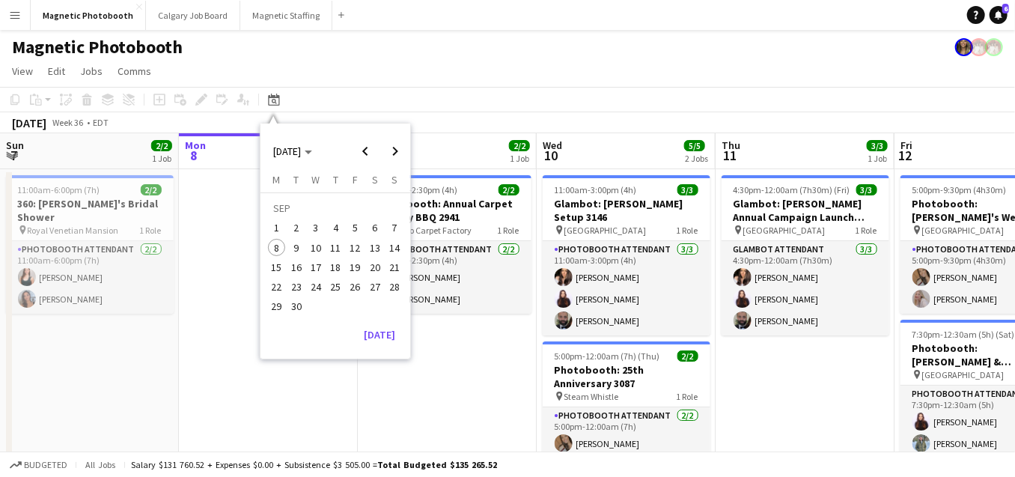
click at [376, 270] on span "20" at bounding box center [375, 267] width 18 height 18
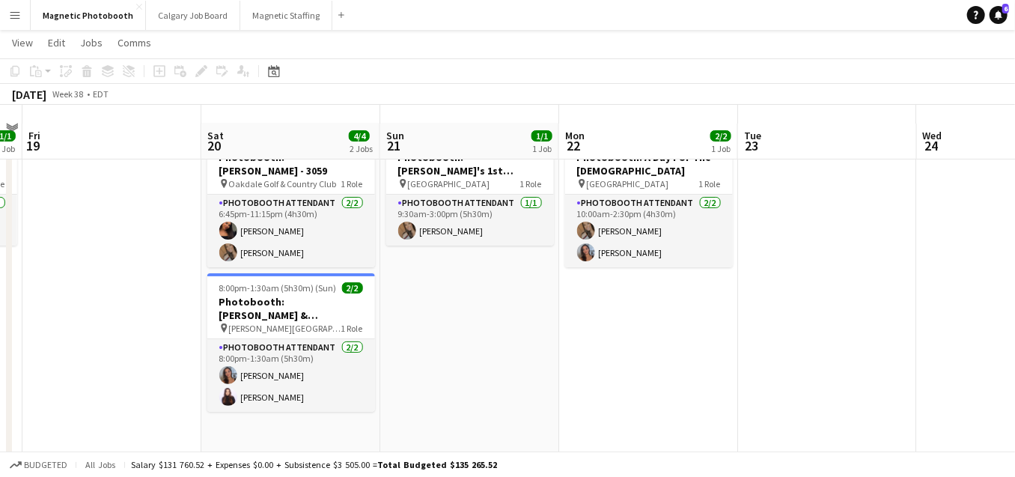
scroll to position [41, 0]
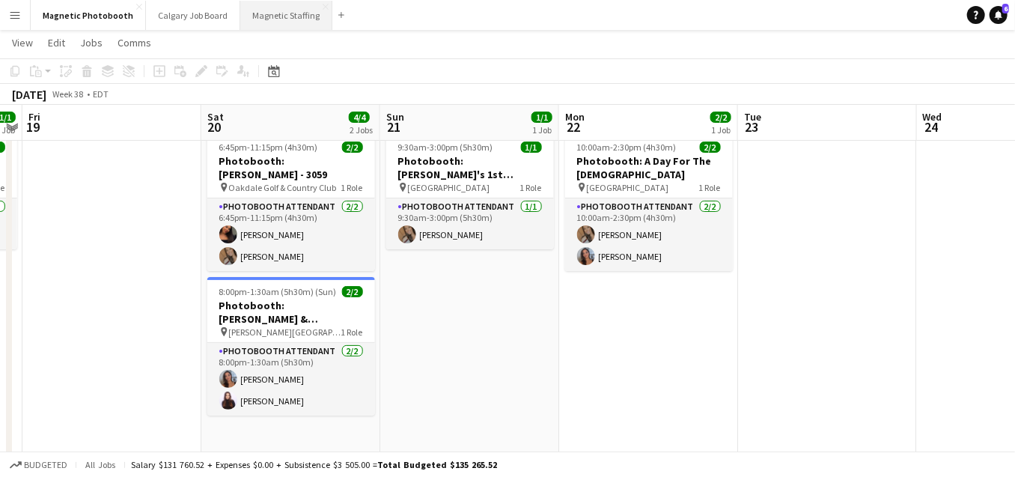
click at [284, 18] on button "Magnetic Staffing Close" at bounding box center [286, 15] width 92 height 29
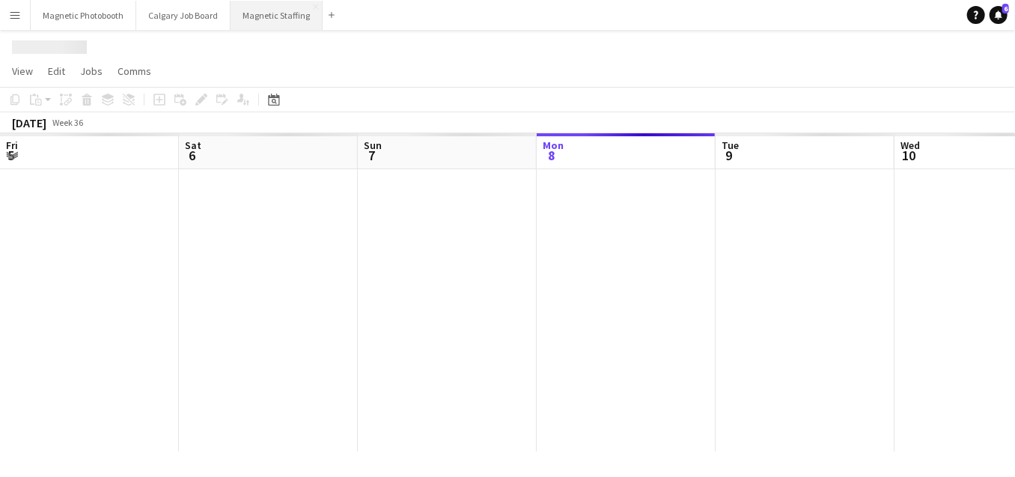
scroll to position [0, 358]
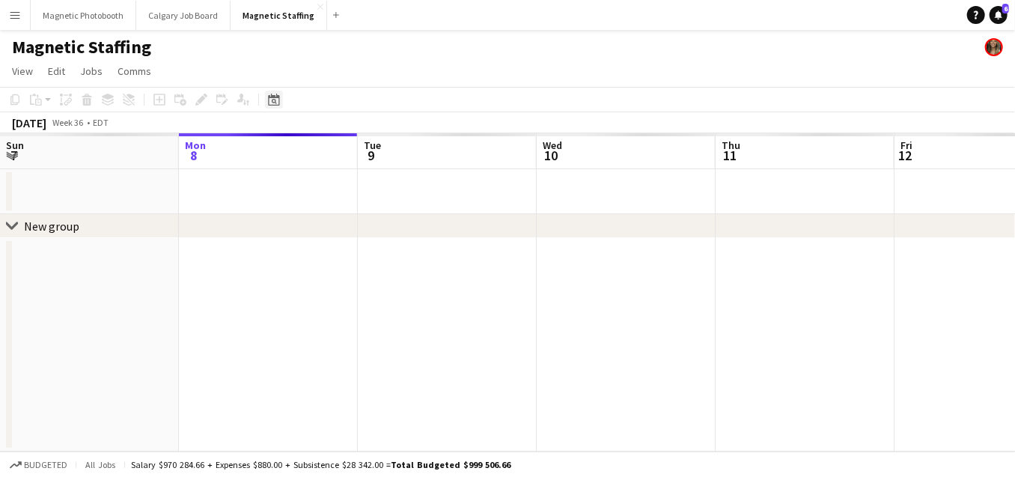
click at [274, 101] on icon "Date picker" at bounding box center [274, 100] width 12 height 12
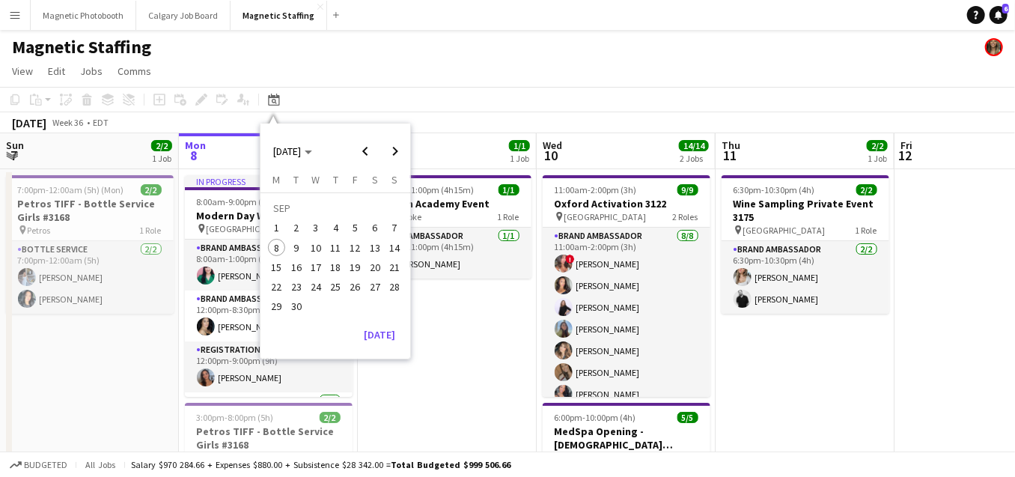
click at [371, 269] on span "20" at bounding box center [375, 267] width 18 height 18
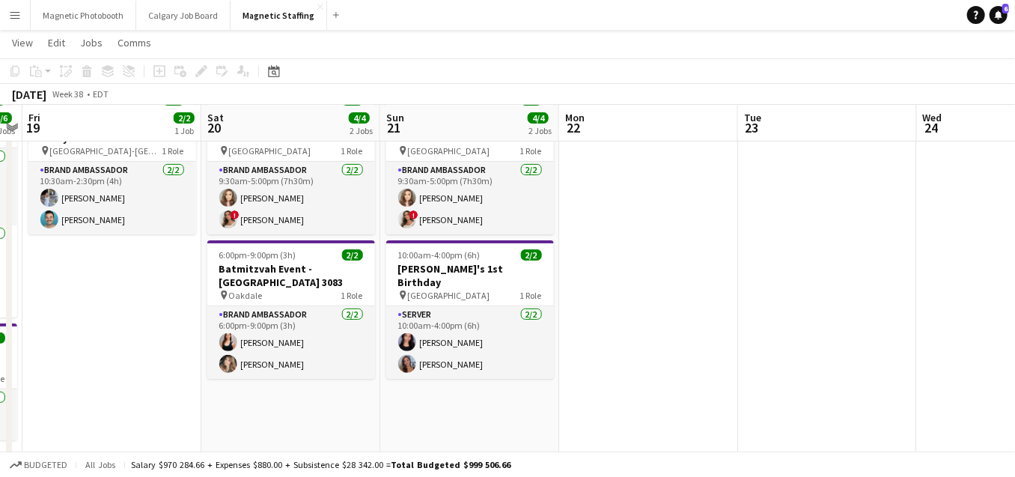
scroll to position [79, 0]
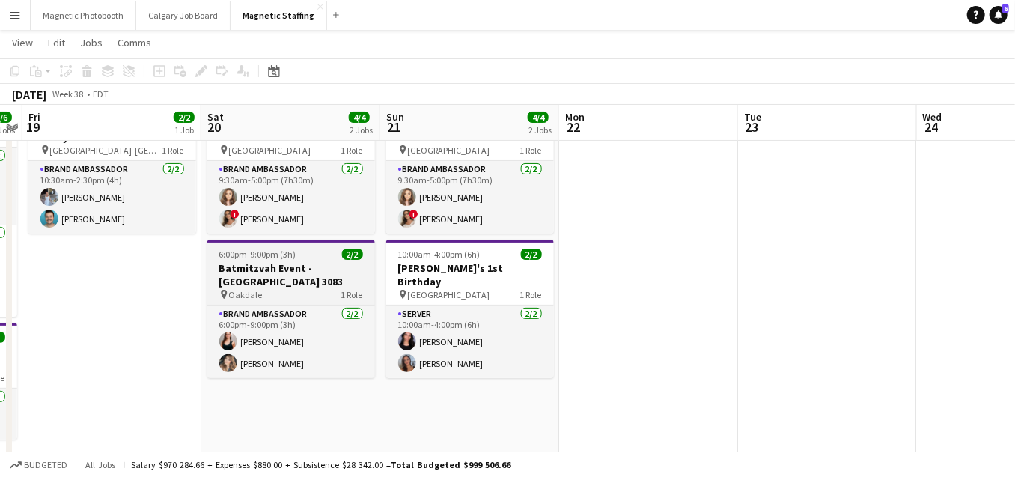
click at [231, 272] on h3 "Batmitzvah Event - [GEOGRAPHIC_DATA] 3083" at bounding box center [291, 274] width 168 height 27
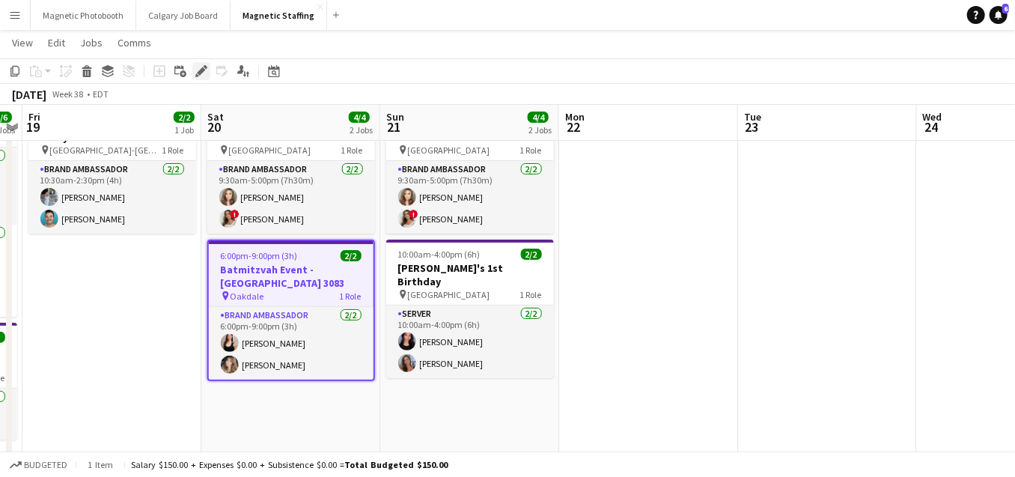
click at [198, 74] on icon "Edit" at bounding box center [201, 71] width 12 height 12
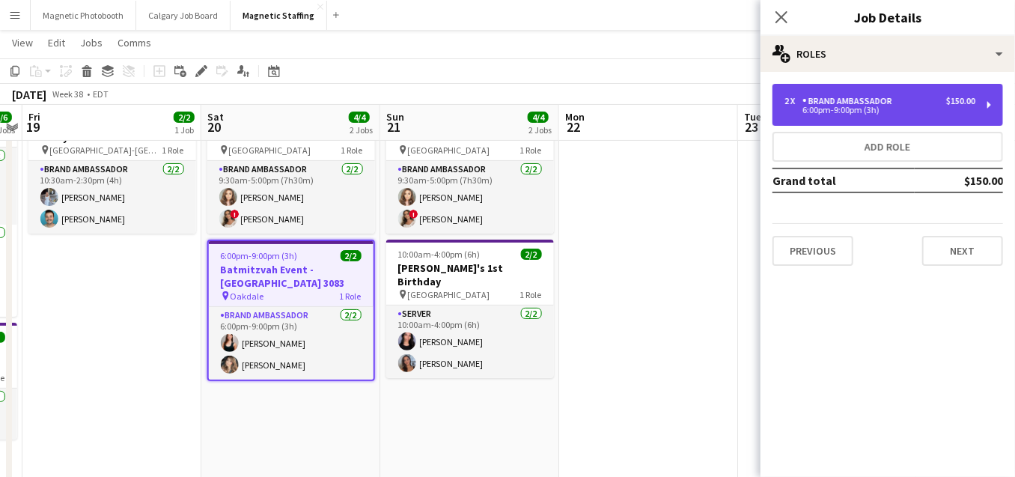
click at [859, 101] on div "Brand Ambassador" at bounding box center [850, 101] width 96 height 10
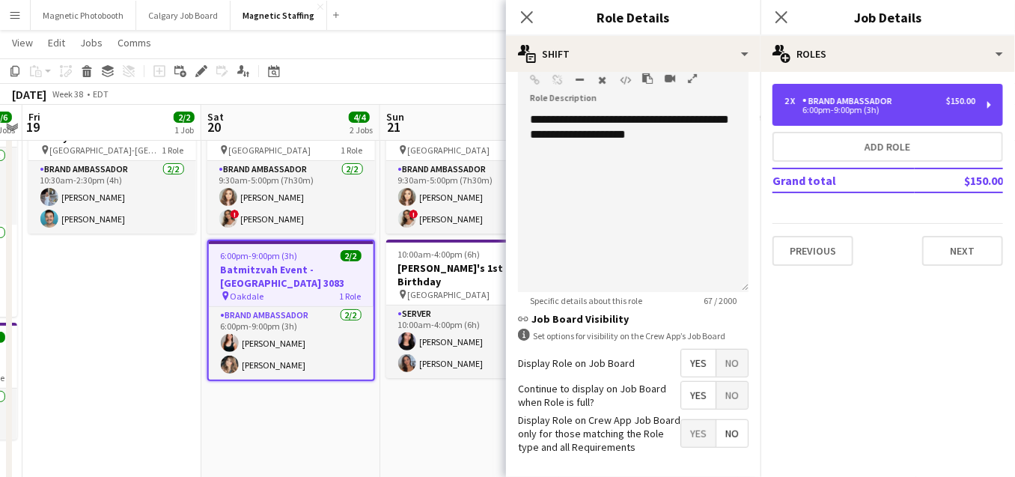
scroll to position [475, 0]
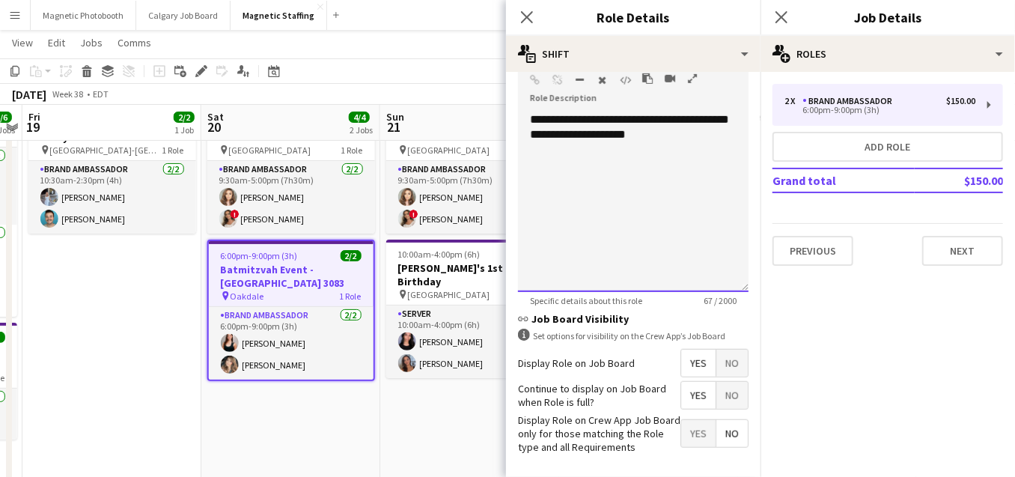
click at [722, 137] on div "**********" at bounding box center [633, 202] width 231 height 180
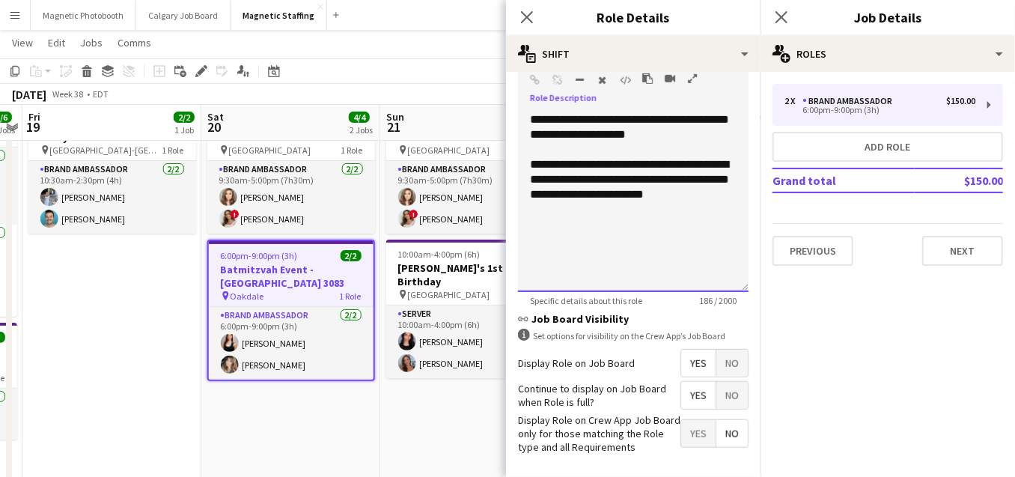
click at [692, 161] on div "**********" at bounding box center [633, 179] width 207 height 45
click at [696, 181] on div "**********" at bounding box center [633, 179] width 207 height 45
click at [704, 192] on div "**********" at bounding box center [633, 179] width 207 height 45
click at [695, 183] on div "**********" at bounding box center [633, 179] width 207 height 45
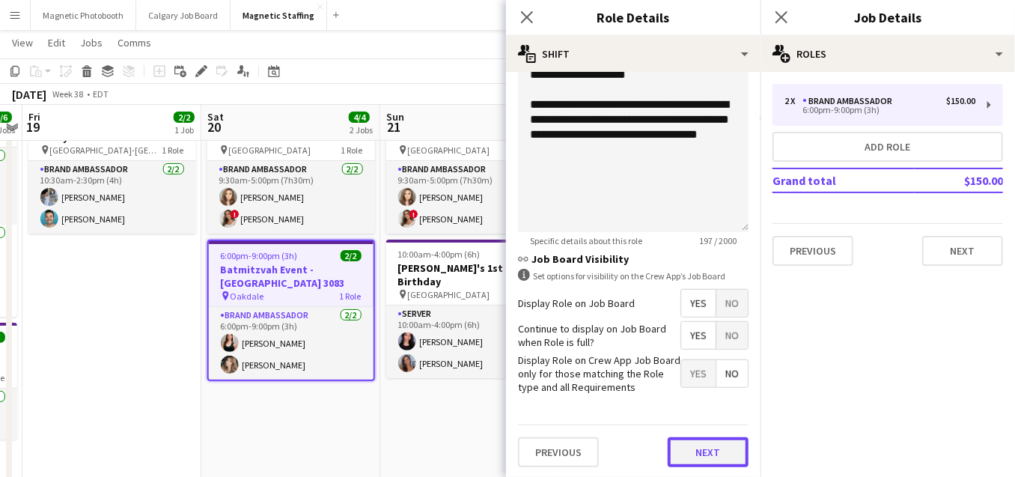
click at [712, 446] on button "Next" at bounding box center [708, 452] width 81 height 30
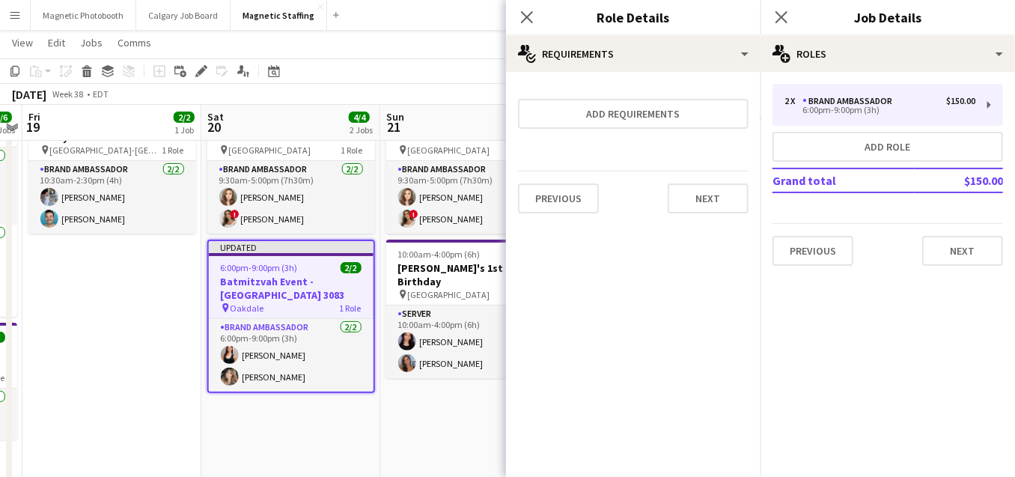
scroll to position [0, 0]
click at [707, 188] on button "Next" at bounding box center [708, 198] width 81 height 30
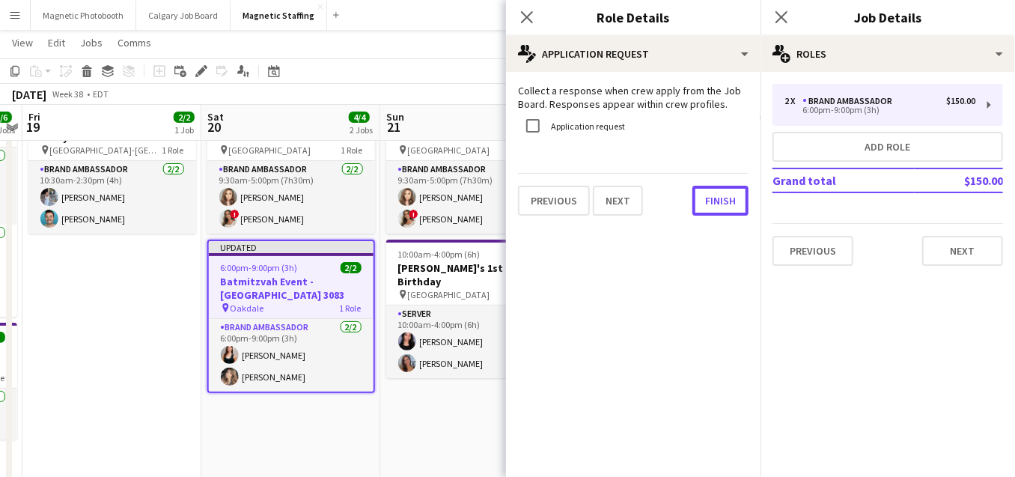
click at [707, 188] on button "Finish" at bounding box center [720, 201] width 56 height 30
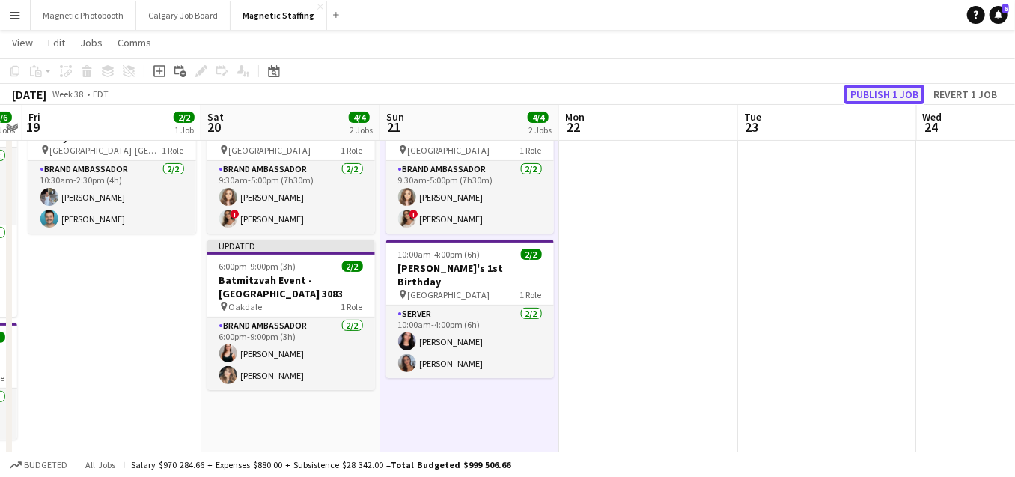
click at [878, 91] on button "Publish 1 job" at bounding box center [884, 94] width 80 height 19
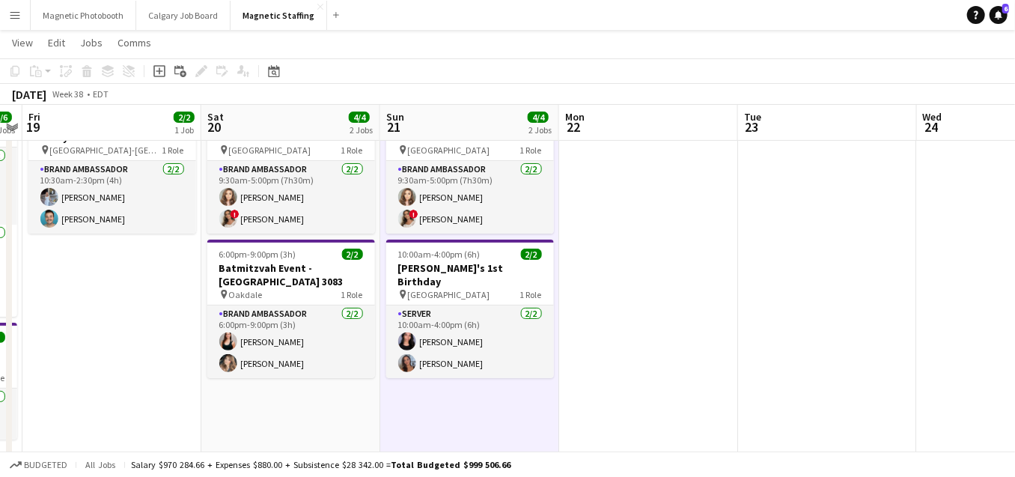
click at [283, 71] on div "Date picker [DATE] [DATE] [DATE] M [DATE] T [DATE] W [DATE] T [DATE] F [DATE] S…" at bounding box center [269, 71] width 34 height 18
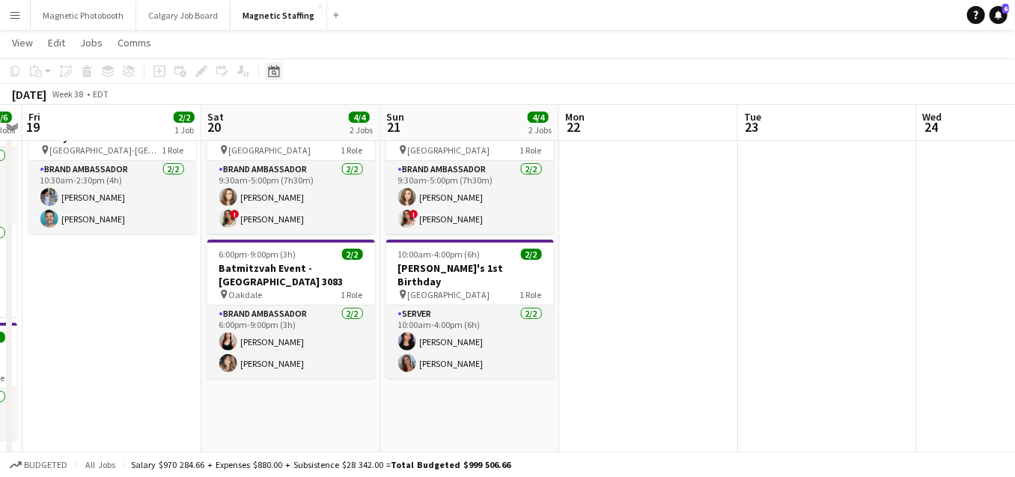
click at [276, 72] on icon "Date picker" at bounding box center [274, 71] width 12 height 12
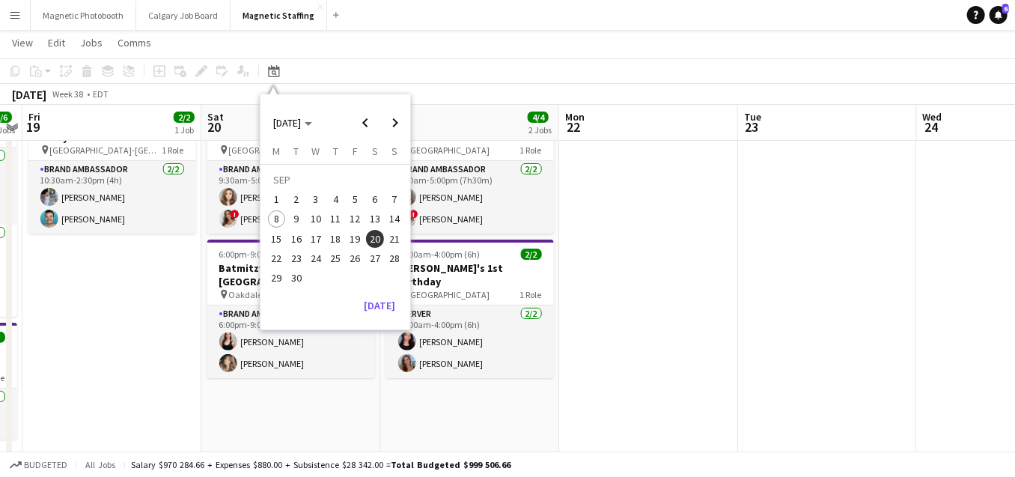
click at [390, 261] on span "28" at bounding box center [394, 258] width 18 height 18
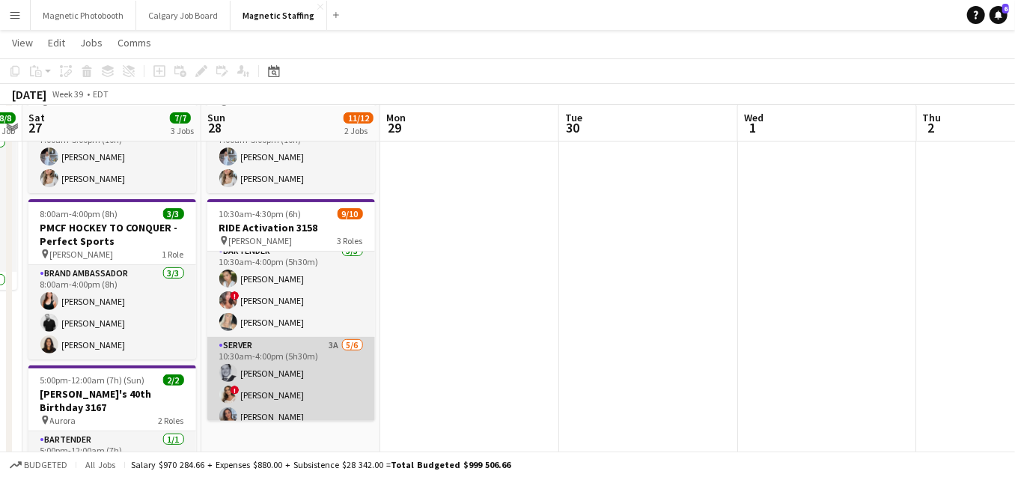
scroll to position [135, 0]
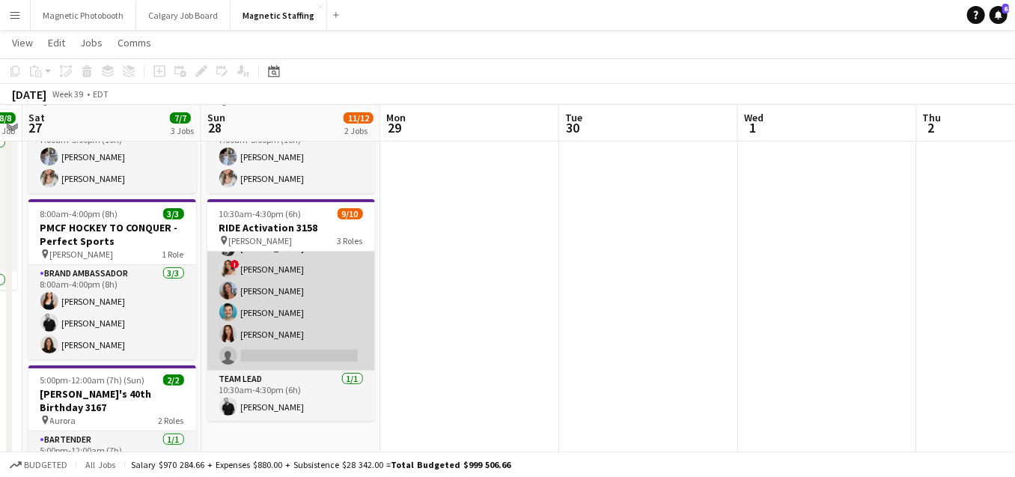
click at [307, 335] on app-card-role "Server 3A [DATE] 10:30am-4:00pm (5h30m) [PERSON_NAME] ! [PERSON_NAME] [PERSON_N…" at bounding box center [291, 290] width 168 height 159
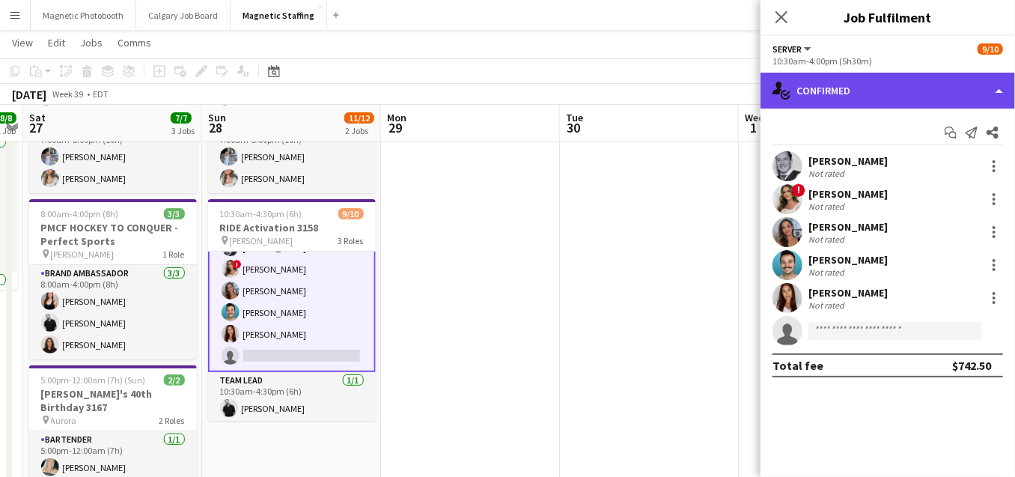
click at [864, 91] on div "single-neutral-actions-check-2 Confirmed" at bounding box center [887, 91] width 254 height 36
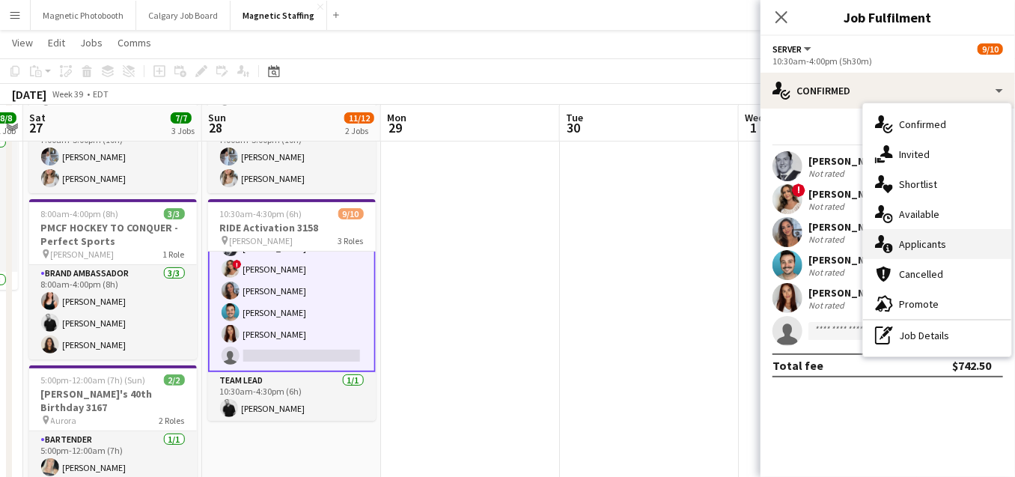
click at [906, 257] on div "single-neutral-actions-information Applicants" at bounding box center [937, 244] width 148 height 30
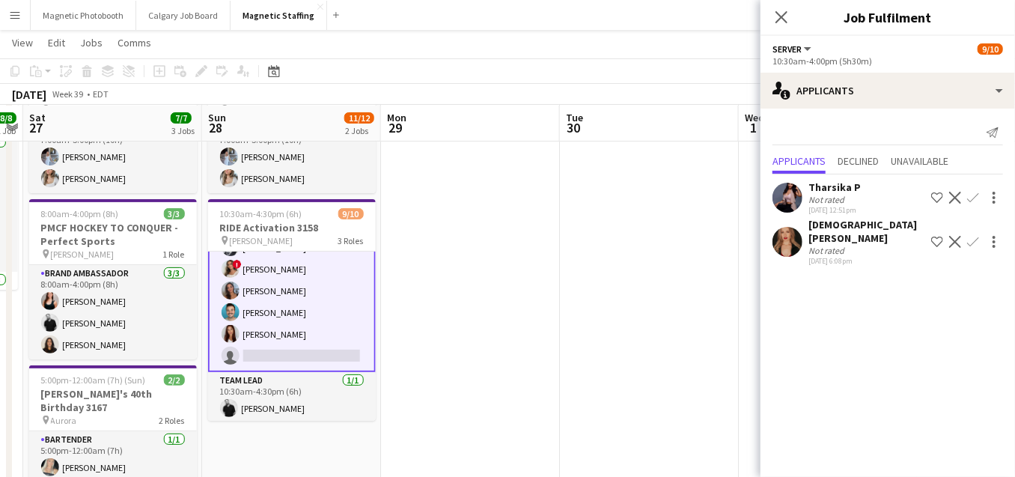
scroll to position [0, 0]
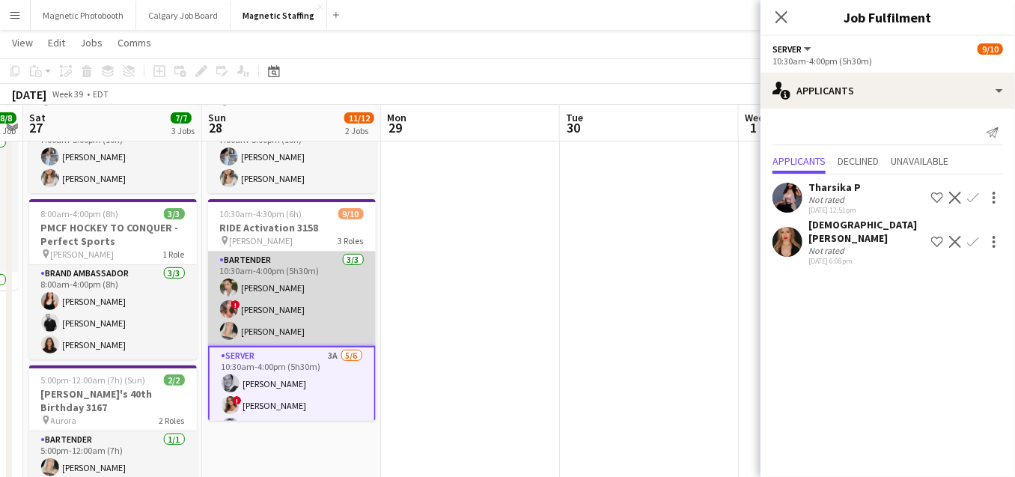
click at [323, 297] on app-card-role "Bartender [DATE] 10:30am-4:00pm (5h30m) [PERSON_NAME] ! [PERSON_NAME] [PERSON_N…" at bounding box center [292, 298] width 168 height 94
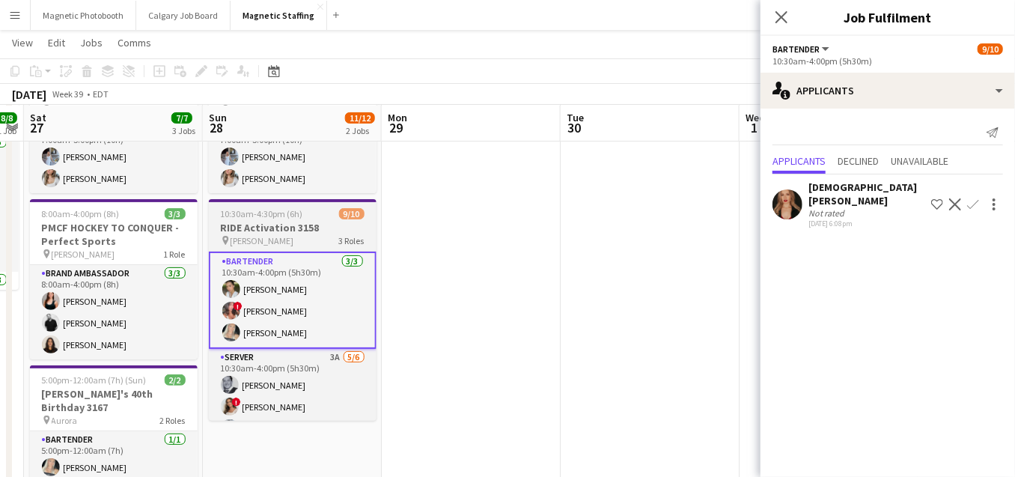
click at [276, 208] on span "10:30am-4:30pm (6h)" at bounding box center [262, 213] width 82 height 11
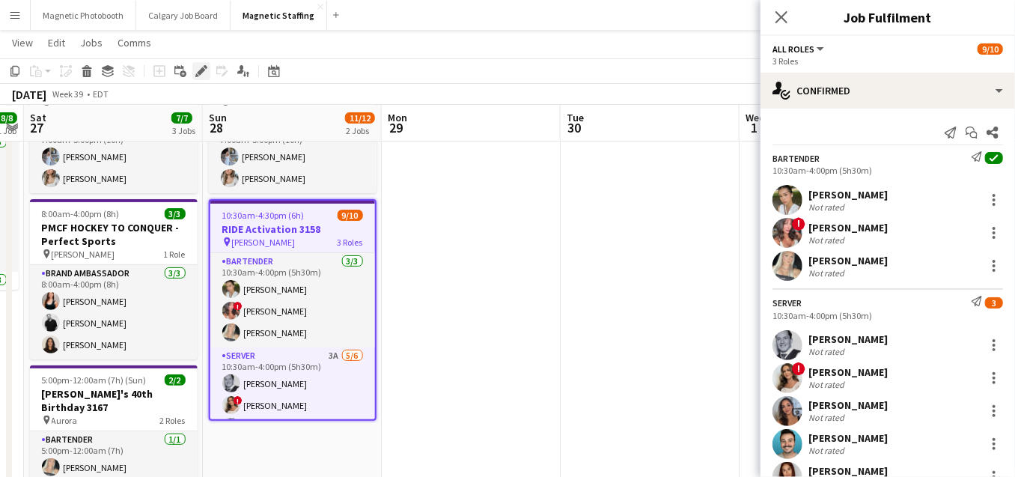
click at [199, 62] on div "Edit" at bounding box center [201, 71] width 18 height 18
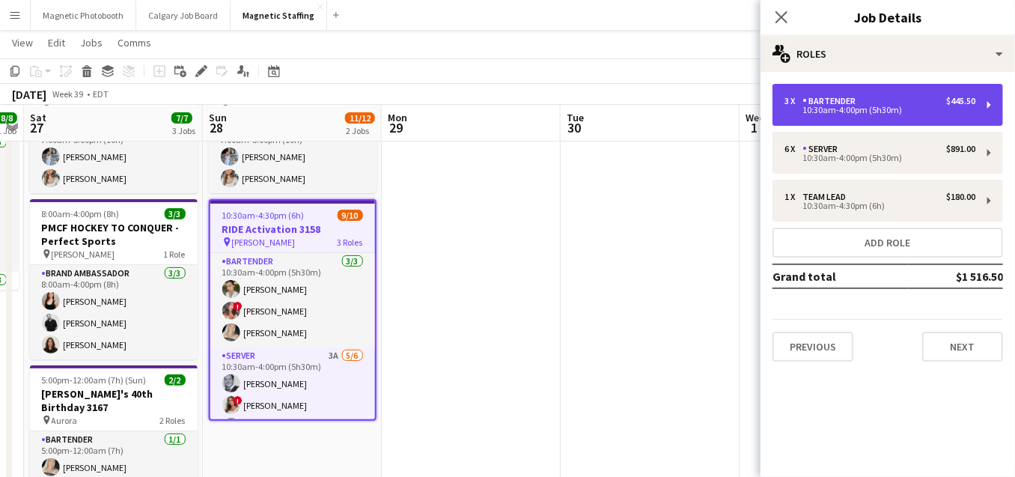
click at [861, 108] on div "10:30am-4:00pm (5h30m)" at bounding box center [879, 109] width 191 height 7
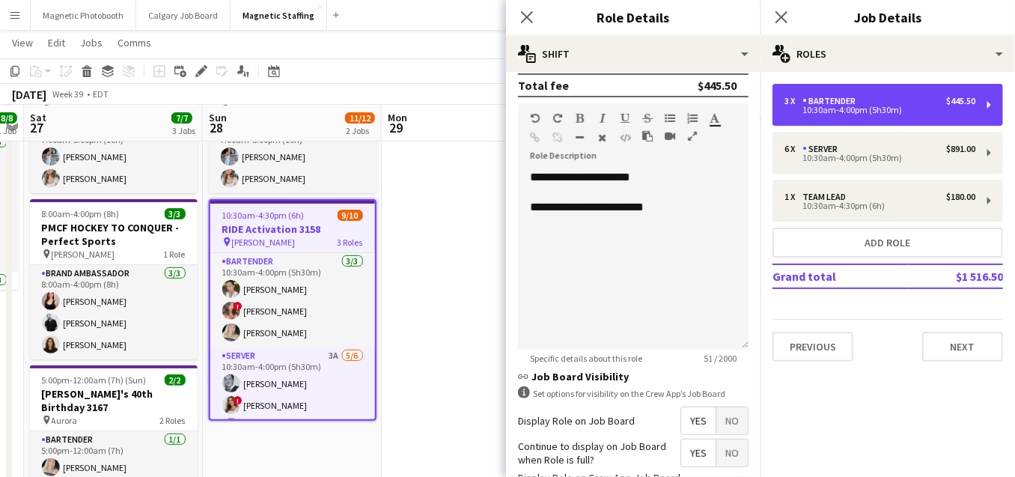
scroll to position [415, 0]
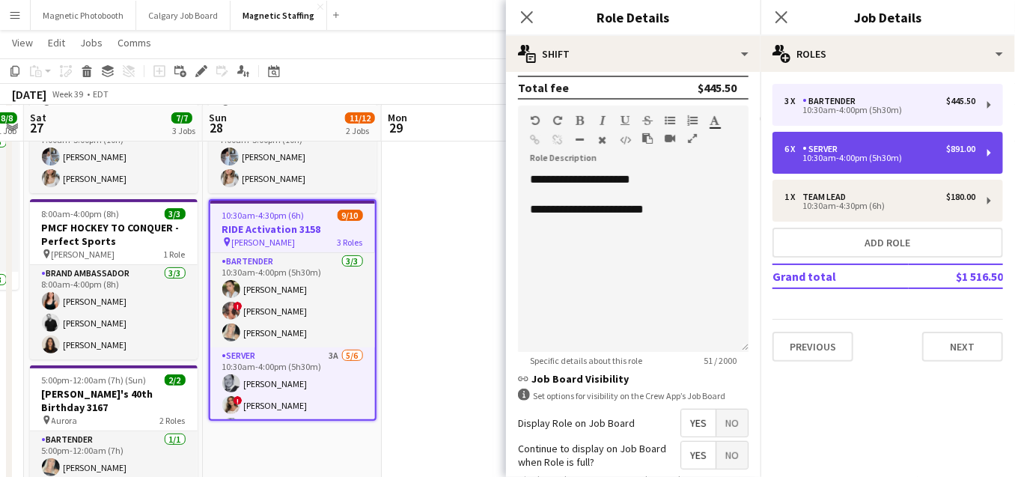
click at [859, 156] on div "10:30am-4:00pm (5h30m)" at bounding box center [879, 157] width 191 height 7
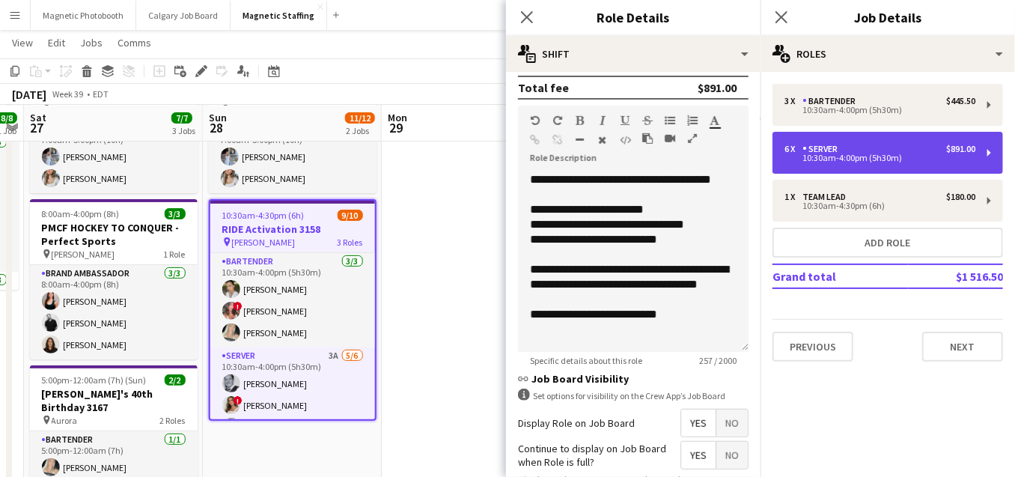
type input "******"
type input "*"
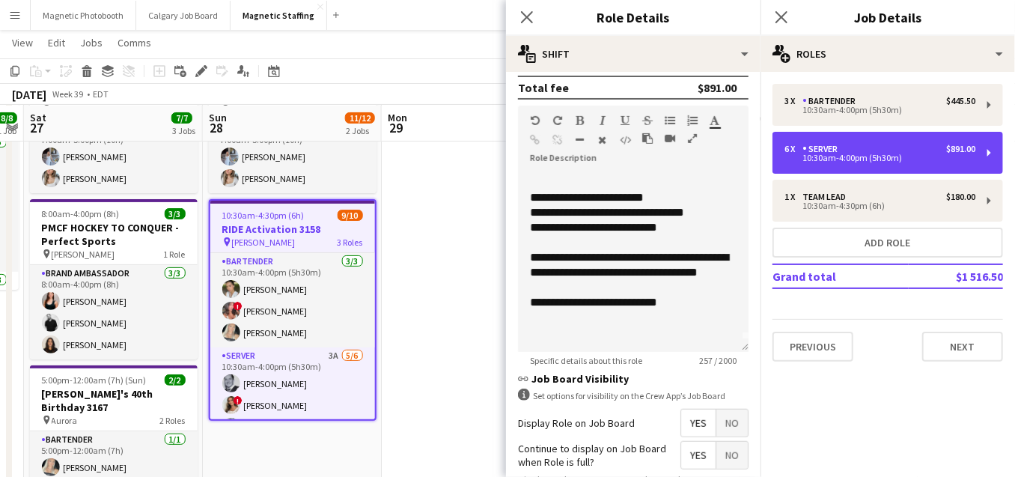
scroll to position [24, 0]
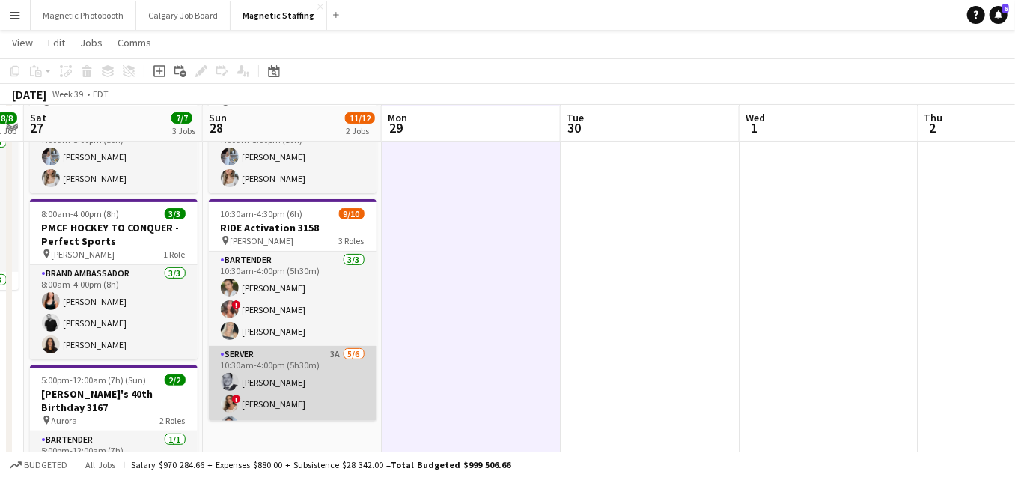
click at [347, 395] on app-card-role "Server 3A [DATE] 10:30am-4:00pm (5h30m) [PERSON_NAME] ! [PERSON_NAME] [PERSON_N…" at bounding box center [293, 425] width 168 height 159
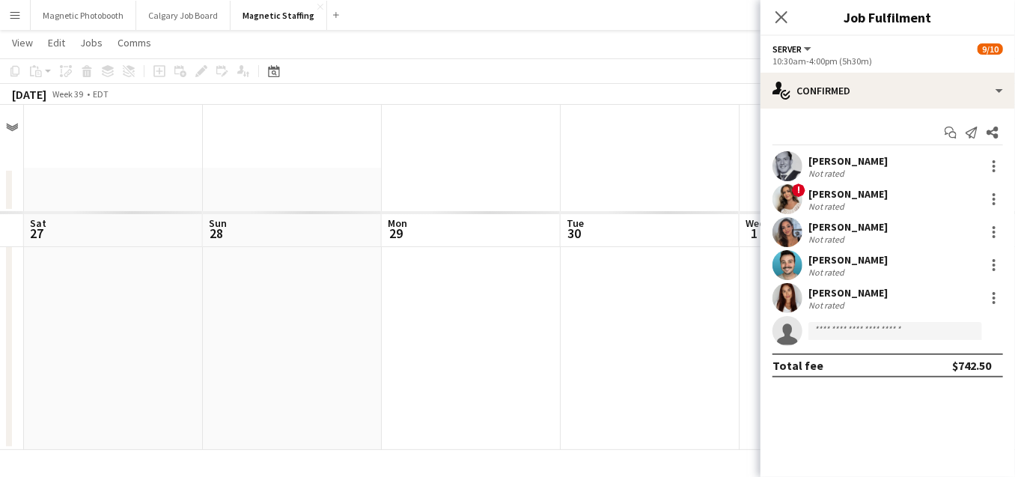
scroll to position [0, 0]
